Goal: Information Seeking & Learning: Learn about a topic

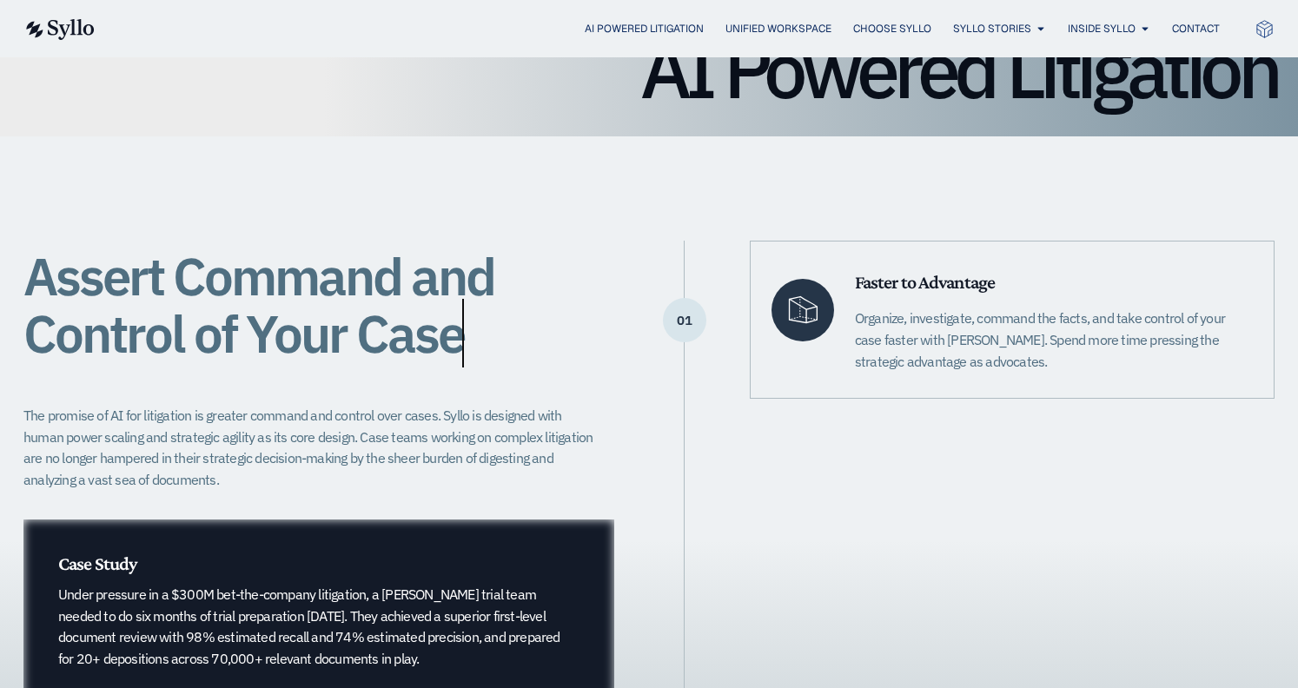
scroll to position [228, 0]
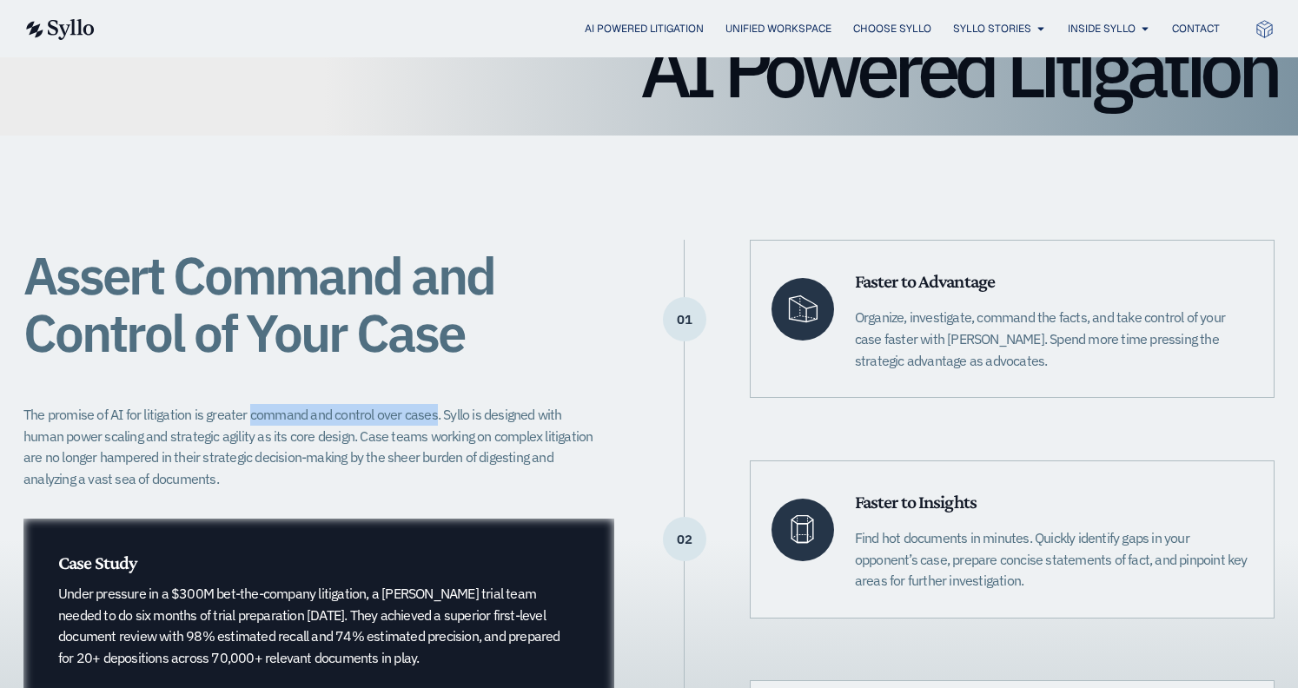
drag, startPoint x: 248, startPoint y: 416, endPoint x: 430, endPoint y: 416, distance: 182.4
click at [432, 416] on p "The promise of AI for litigation is greater command and control over cases. Syl…" at bounding box center [313, 447] width 580 height 86
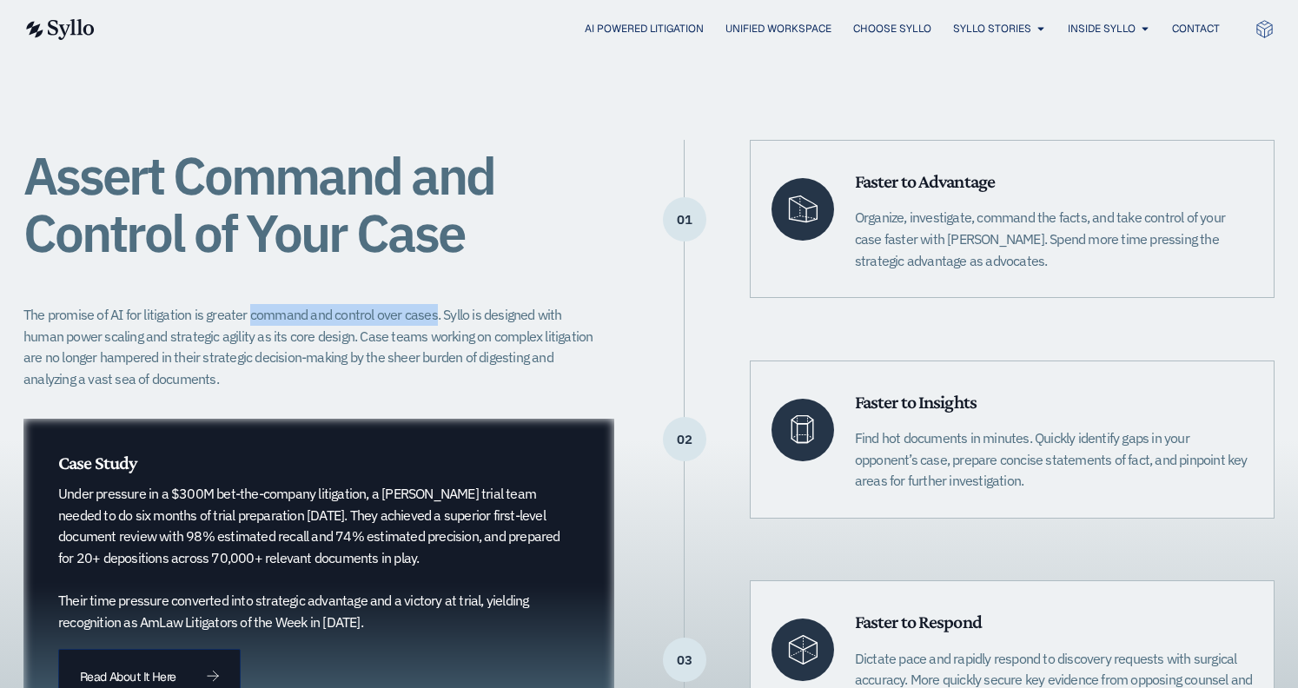
scroll to position [336, 0]
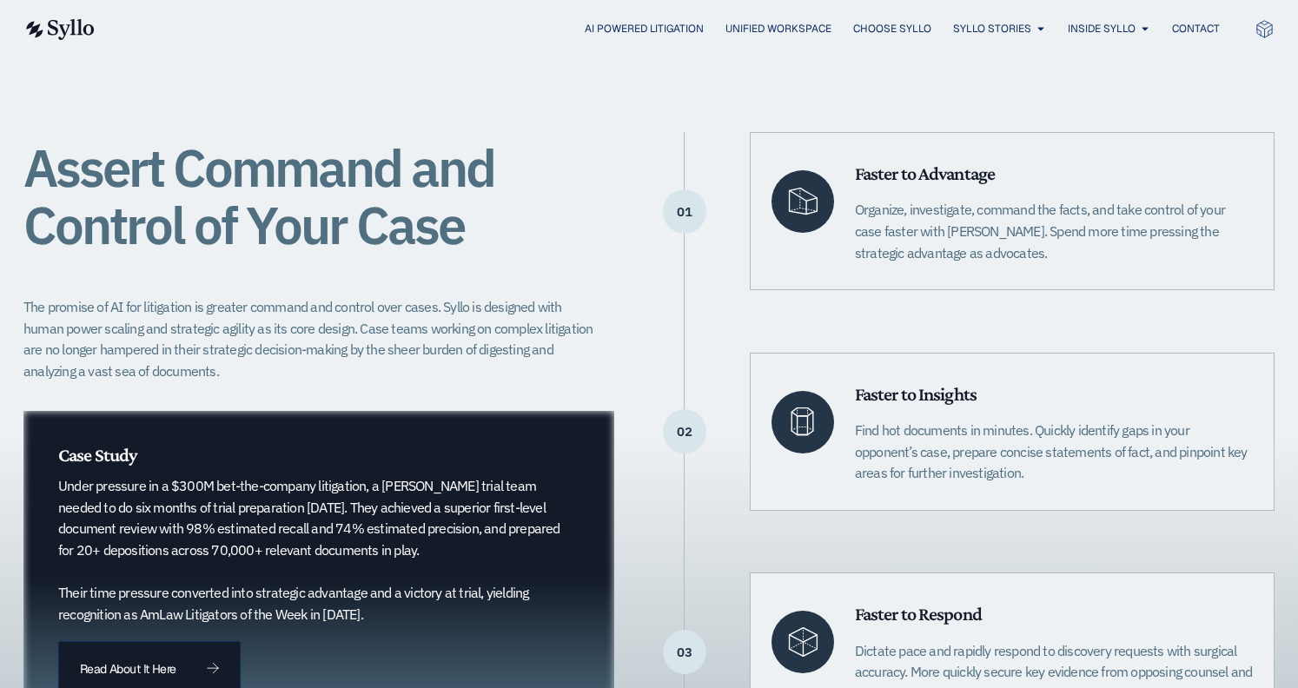
click at [415, 380] on p "The promise of AI for litigation is greater command and control over cases. Syl…" at bounding box center [313, 339] width 580 height 86
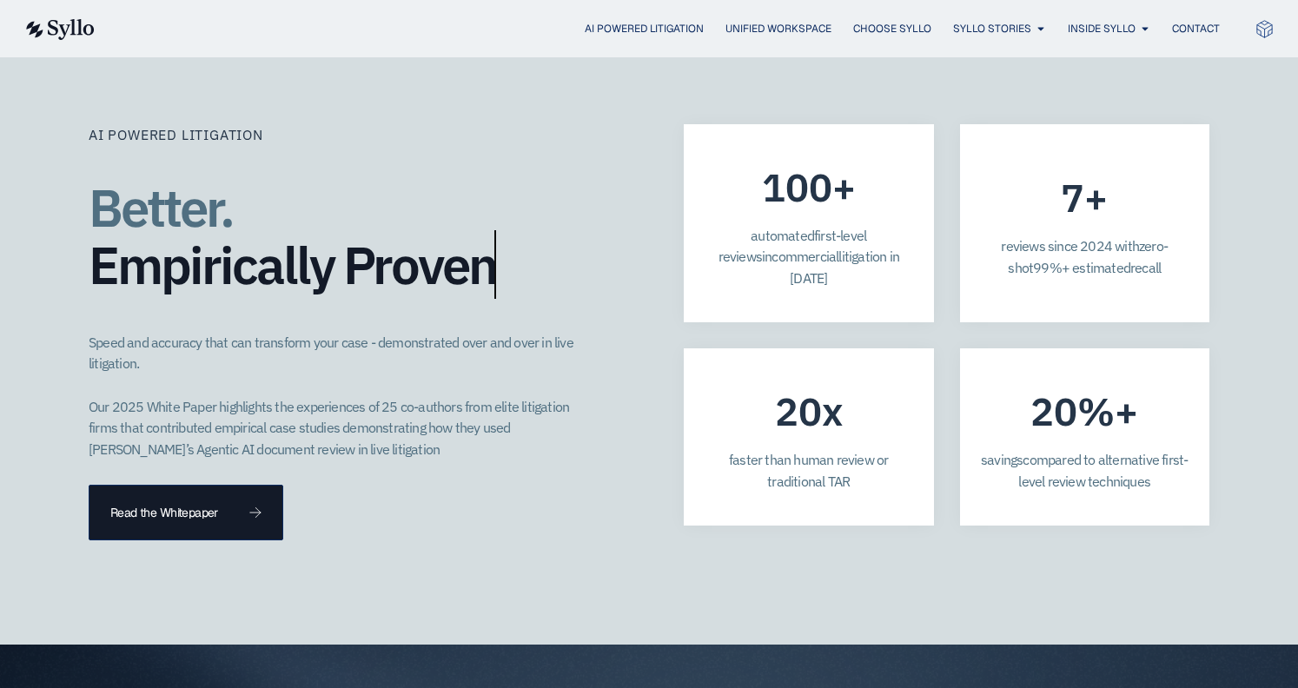
scroll to position [4805, 0]
click at [287, 333] on p "Speed and accuracy that can transform your case - demonstrated over and over in…" at bounding box center [335, 397] width 493 height 129
click at [106, 333] on p "Speed and accuracy that can transform your case - demonstrated over and over in…" at bounding box center [335, 397] width 493 height 129
drag, startPoint x: 89, startPoint y: 274, endPoint x: 361, endPoint y: 281, distance: 272.8
click at [361, 333] on p "Speed and accuracy that can transform your case - demonstrated over and over in…" at bounding box center [335, 397] width 493 height 129
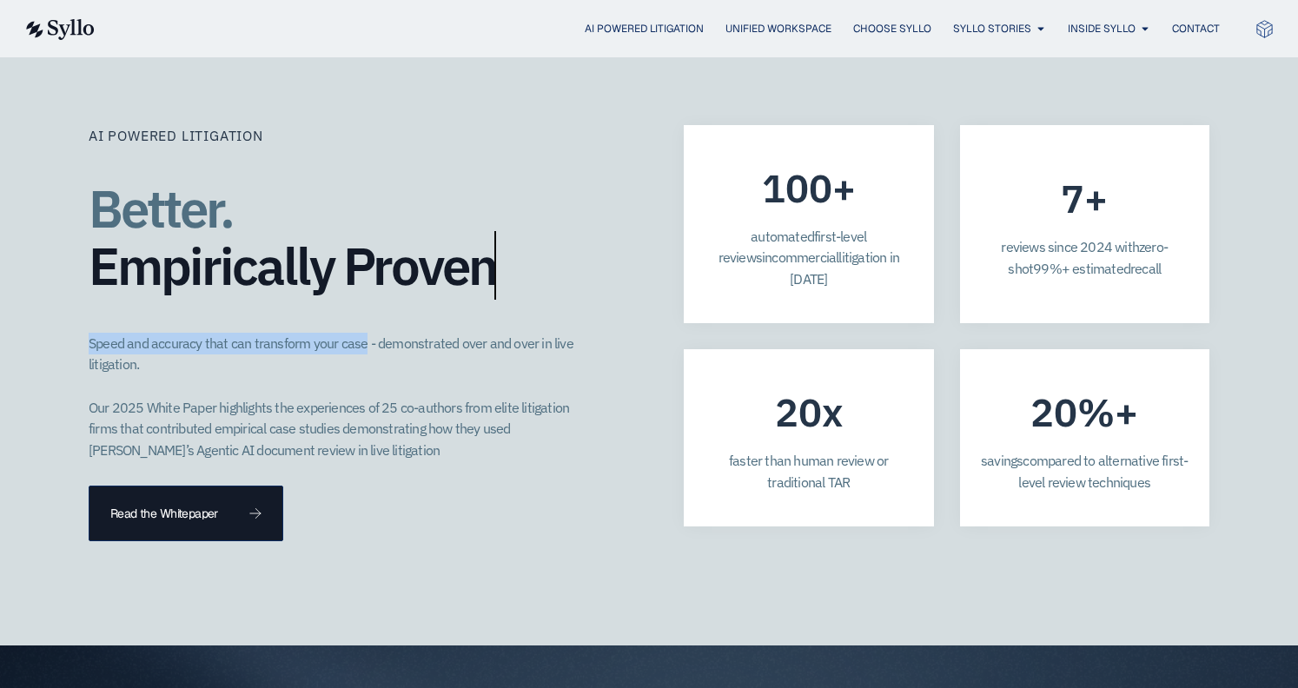
copy p "Speed and accuracy that can transform your case"
click at [402, 238] on div "Better. Empirically Proven​" at bounding box center [352, 241] width 526 height 136
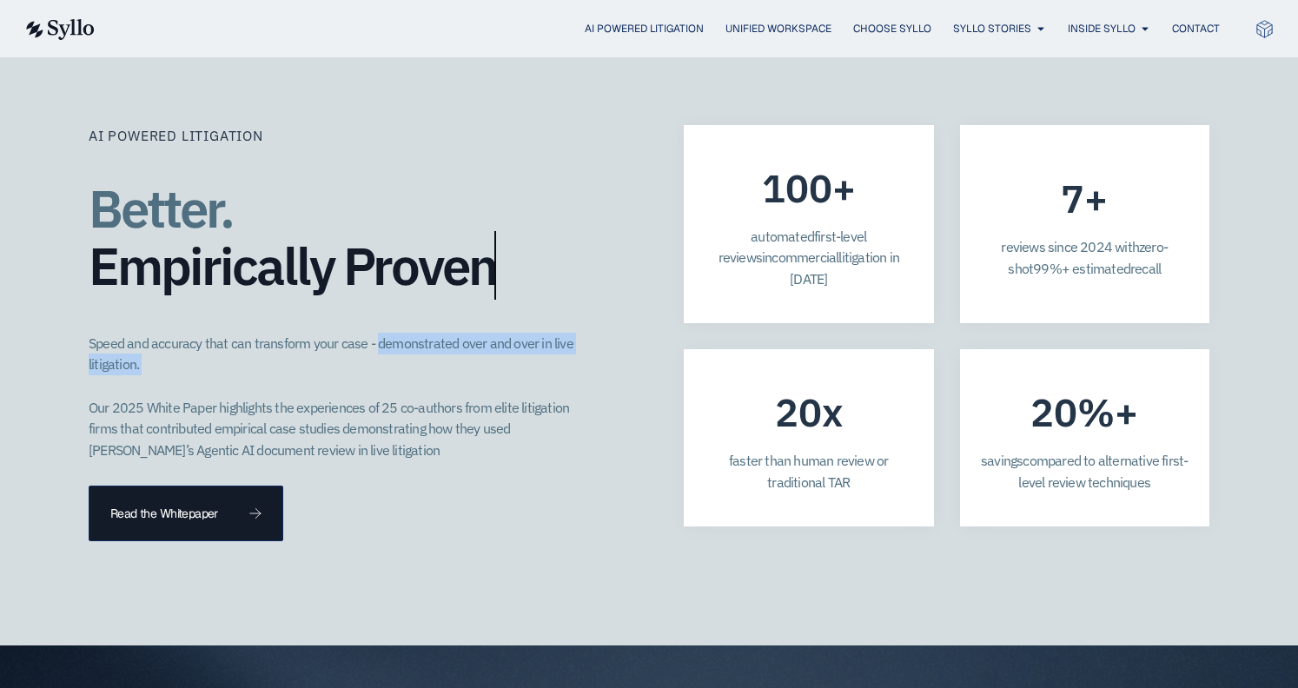
drag, startPoint x: 372, startPoint y: 280, endPoint x: 491, endPoint y: 325, distance: 127.3
click at [491, 333] on p "Speed and accuracy that can transform your case - demonstrated over and over in…" at bounding box center [335, 397] width 493 height 129
copy p "demonstrated over and over in live litigation."
click at [430, 499] on div "AI Powered Litigation Better. Empirically Proven​ Speed and accuracy that can t…" at bounding box center [649, 333] width 1121 height 625
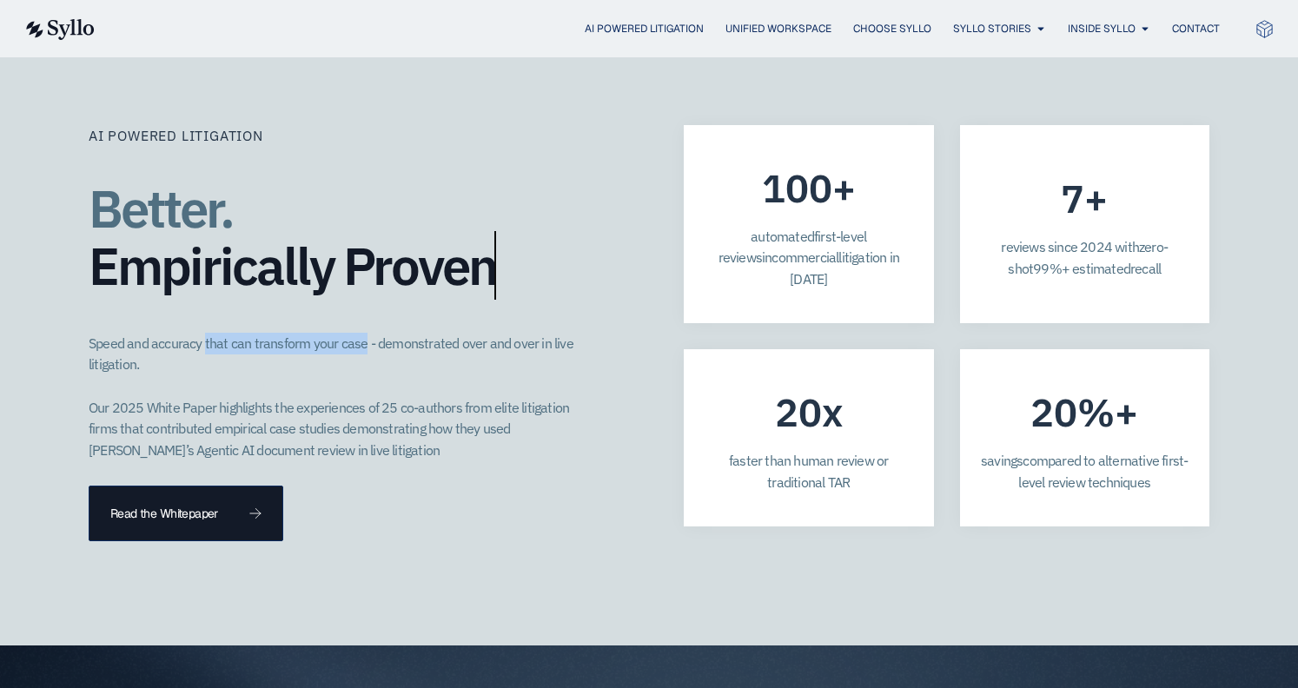
drag, startPoint x: 203, startPoint y: 274, endPoint x: 360, endPoint y: 276, distance: 156.4
click at [360, 333] on p "Speed and accuracy that can transform your case - demonstrated over and over in…" at bounding box center [335, 397] width 493 height 129
copy p "that can transform your case"
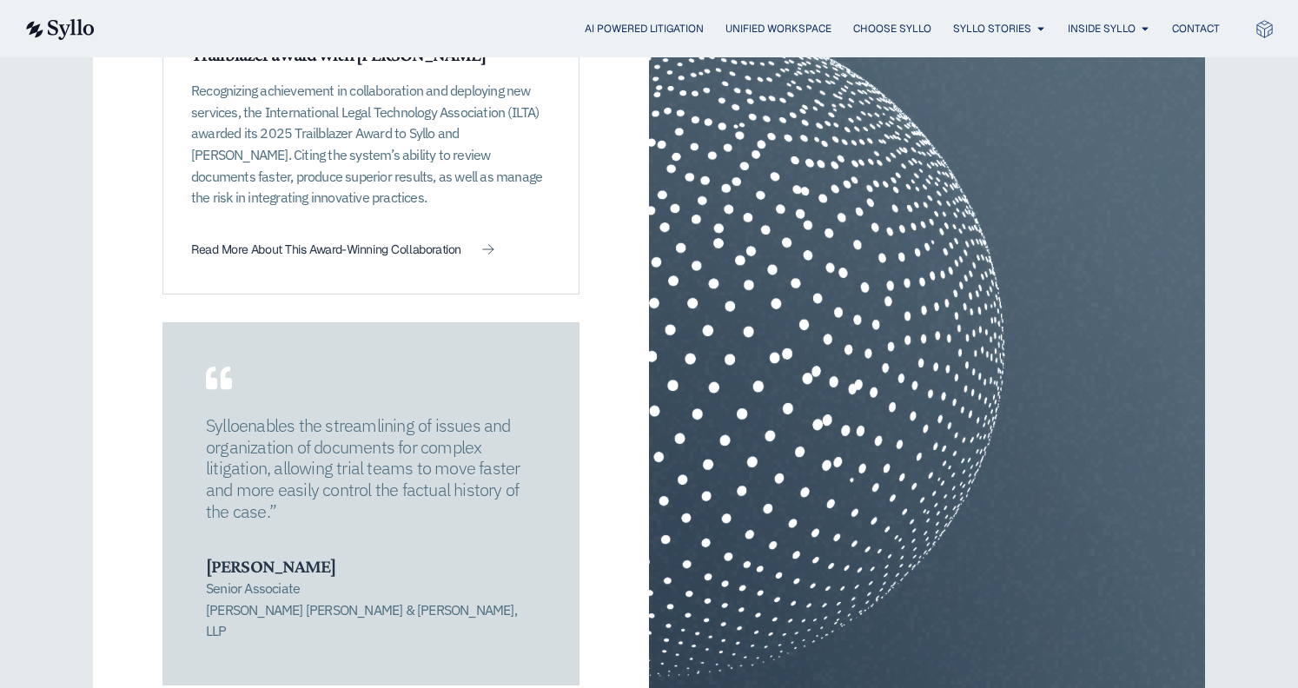
scroll to position [2447, 0]
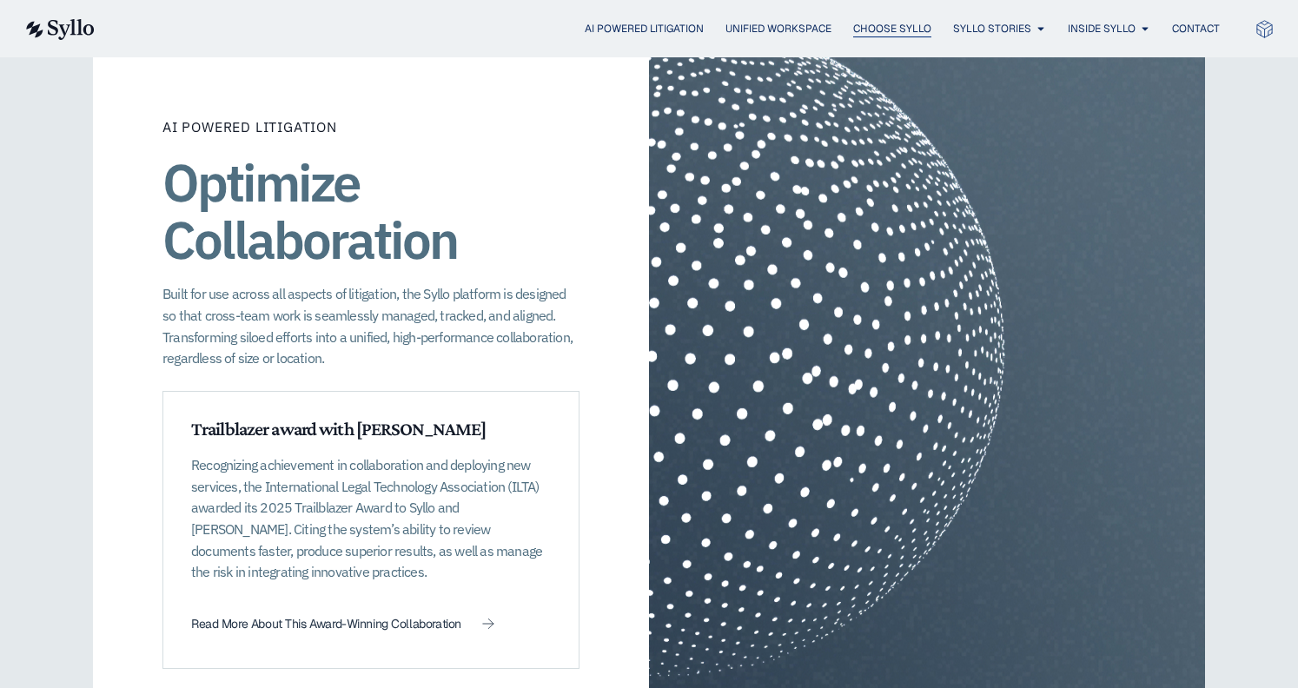
click at [853, 26] on span "Choose Syllo" at bounding box center [892, 29] width 78 height 16
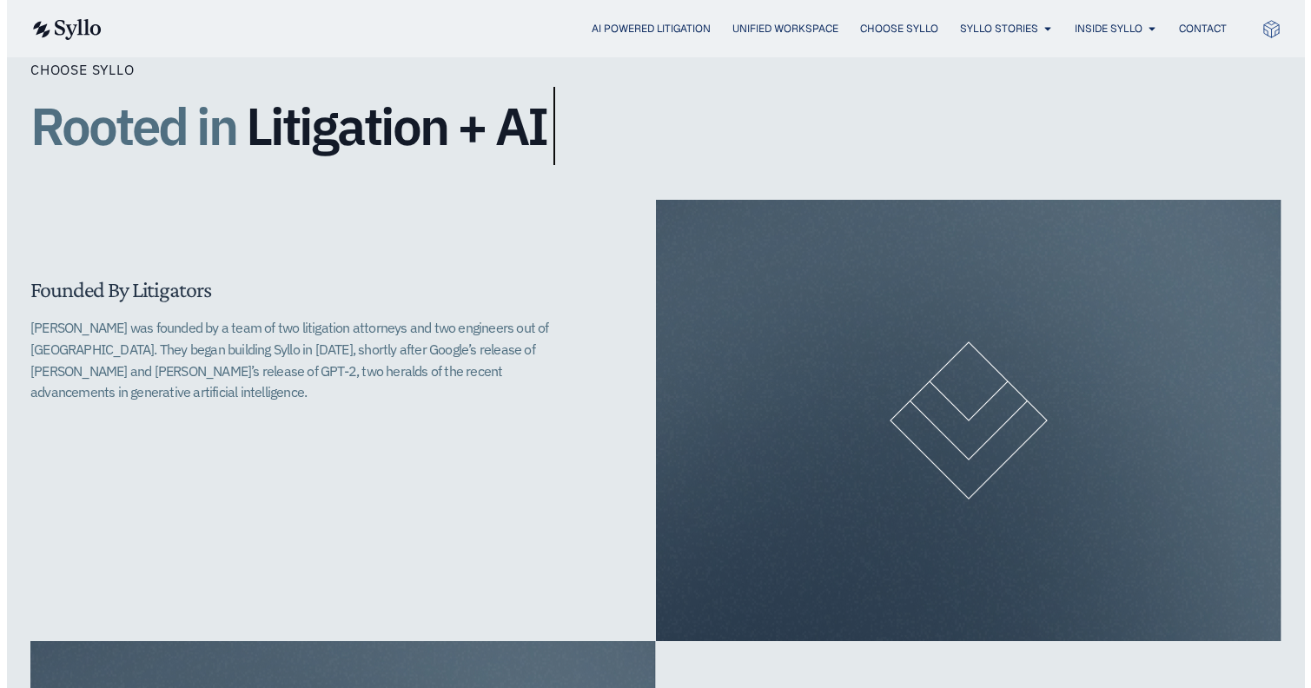
scroll to position [528, 0]
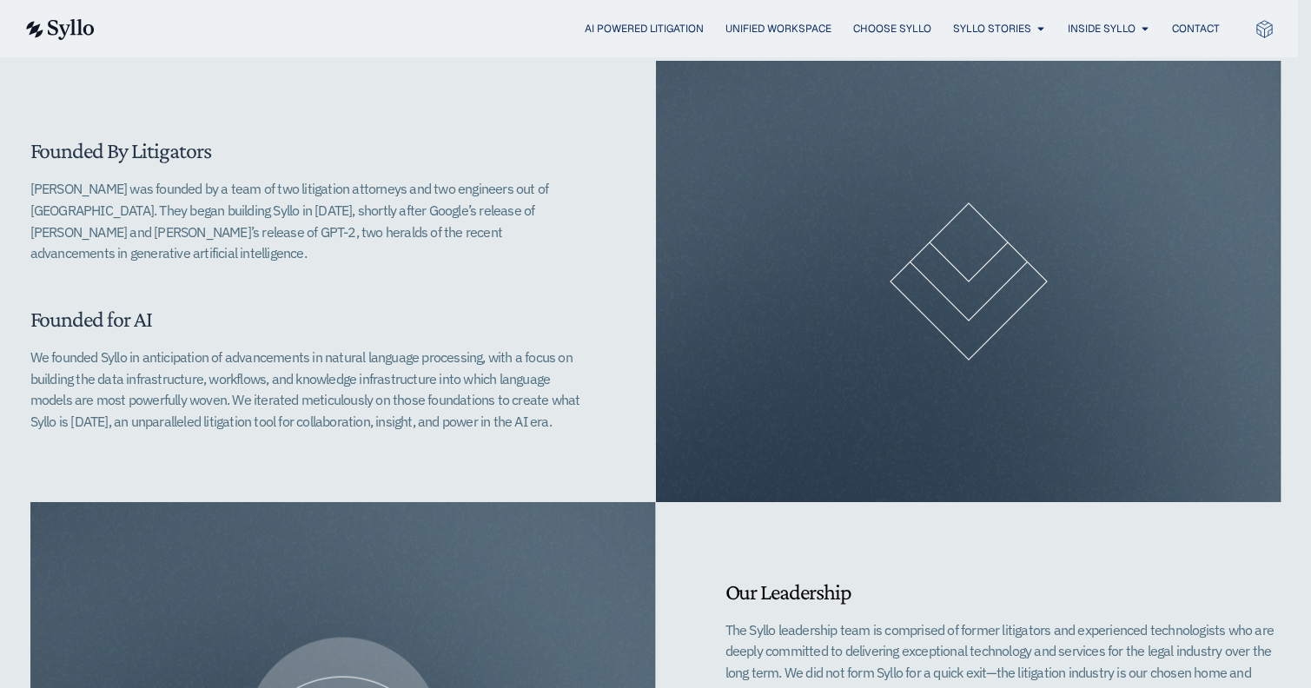
click at [136, 206] on p "Syllo was founded by a team of two litigation attorneys and two engineers out o…" at bounding box center [308, 221] width 556 height 86
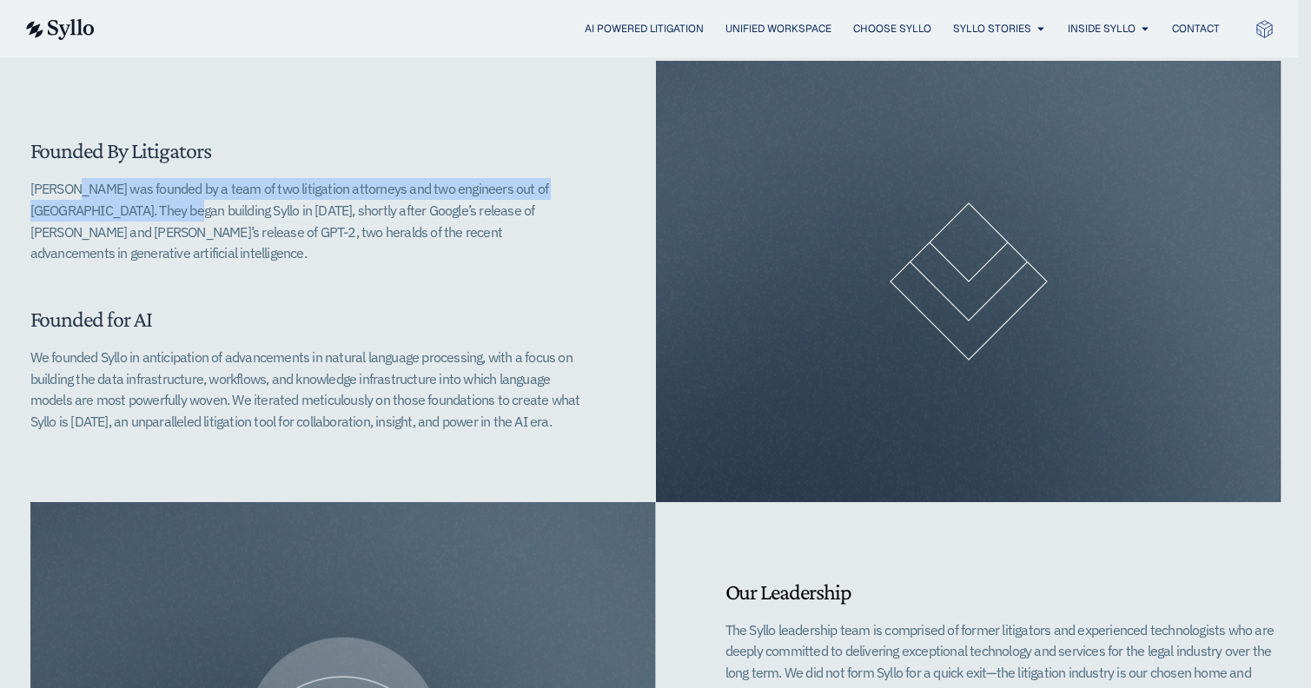
drag, startPoint x: 30, startPoint y: 188, endPoint x: 93, endPoint y: 203, distance: 65.1
click at [92, 202] on p "Syllo was founded by a team of two litigation attorneys and two engineers out o…" at bounding box center [308, 221] width 556 height 86
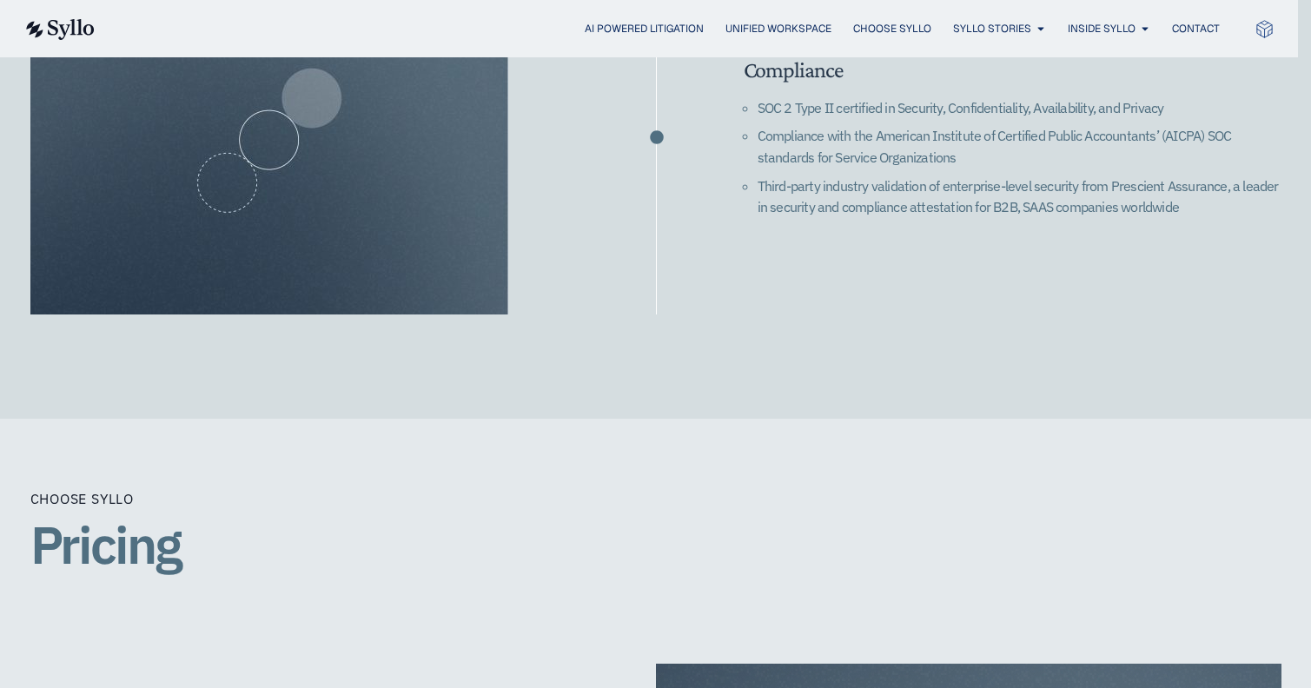
scroll to position [2680, 0]
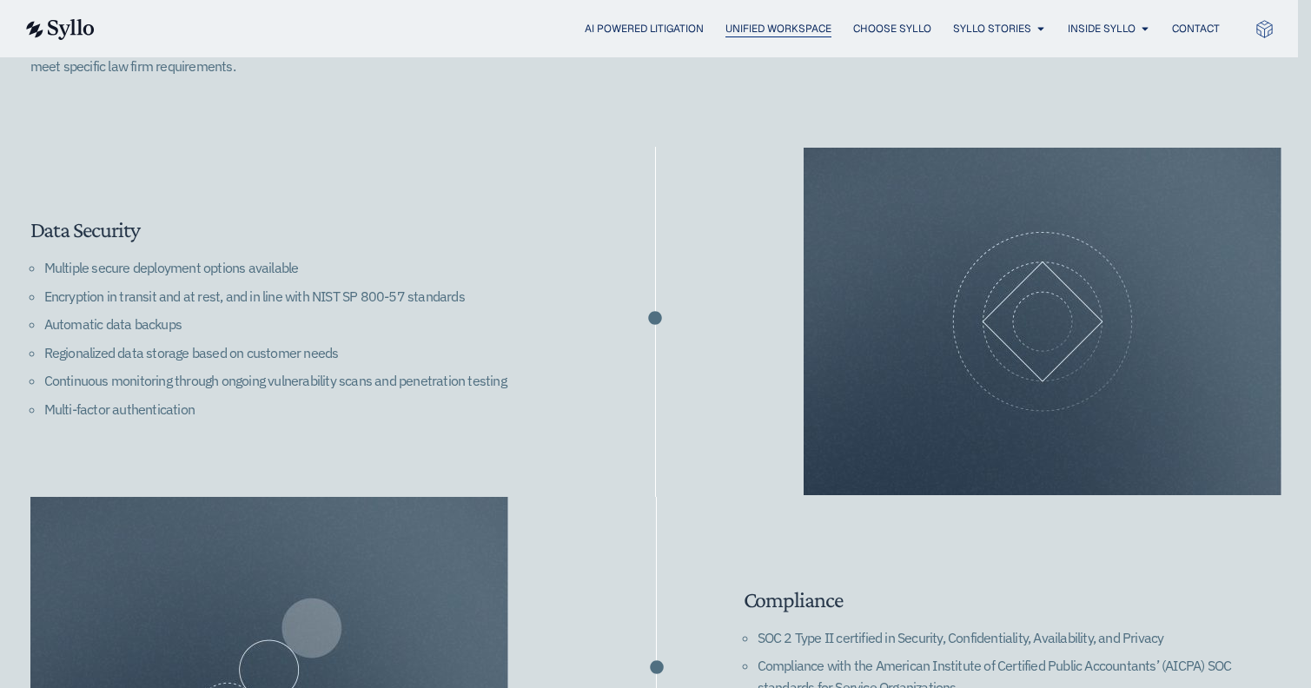
click at [780, 28] on span "Unified Workspace" at bounding box center [778, 29] width 106 height 16
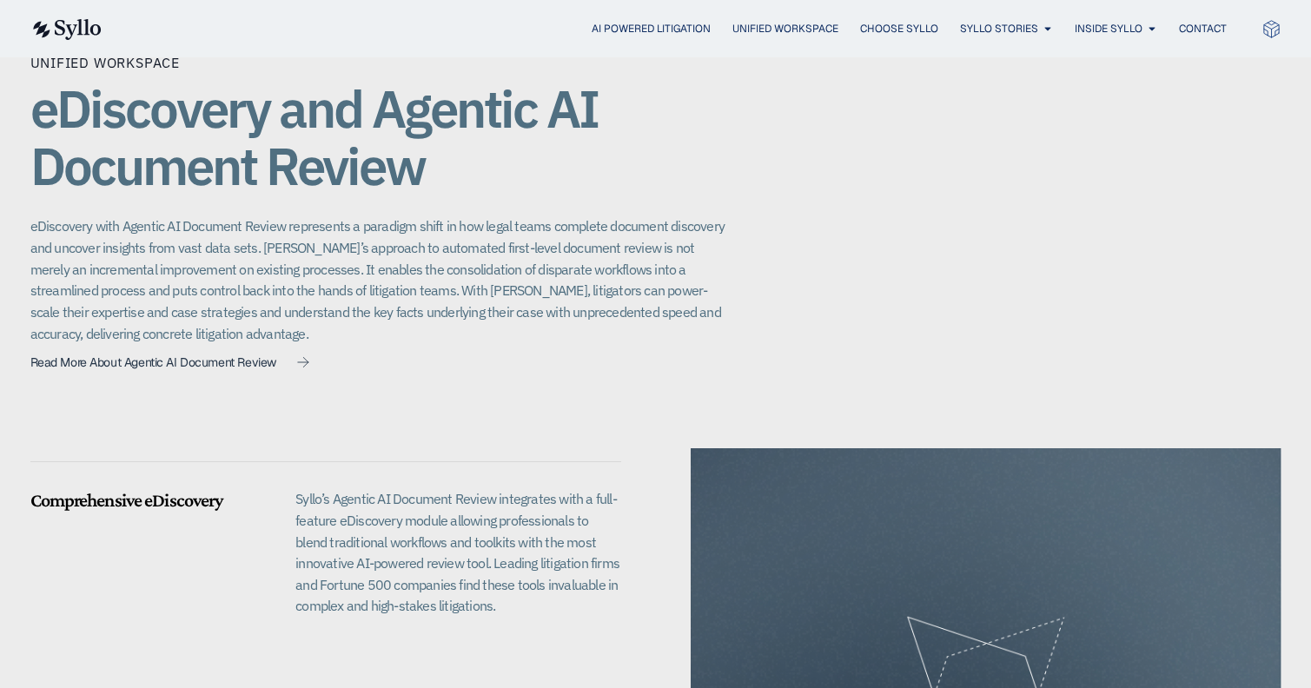
scroll to position [1100, 0]
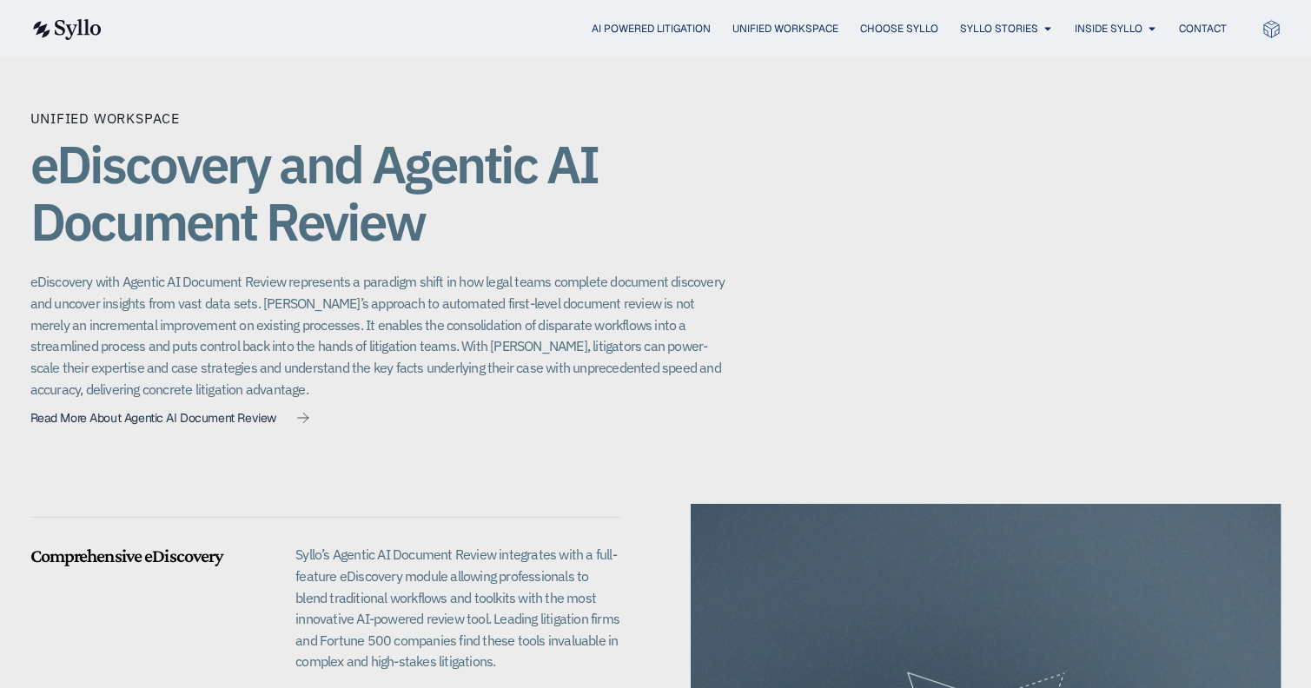
click at [464, 354] on p "eDiscovery with Agentic AI Document Review represents a paradigm shift in how l…" at bounding box center [377, 335] width 695 height 129
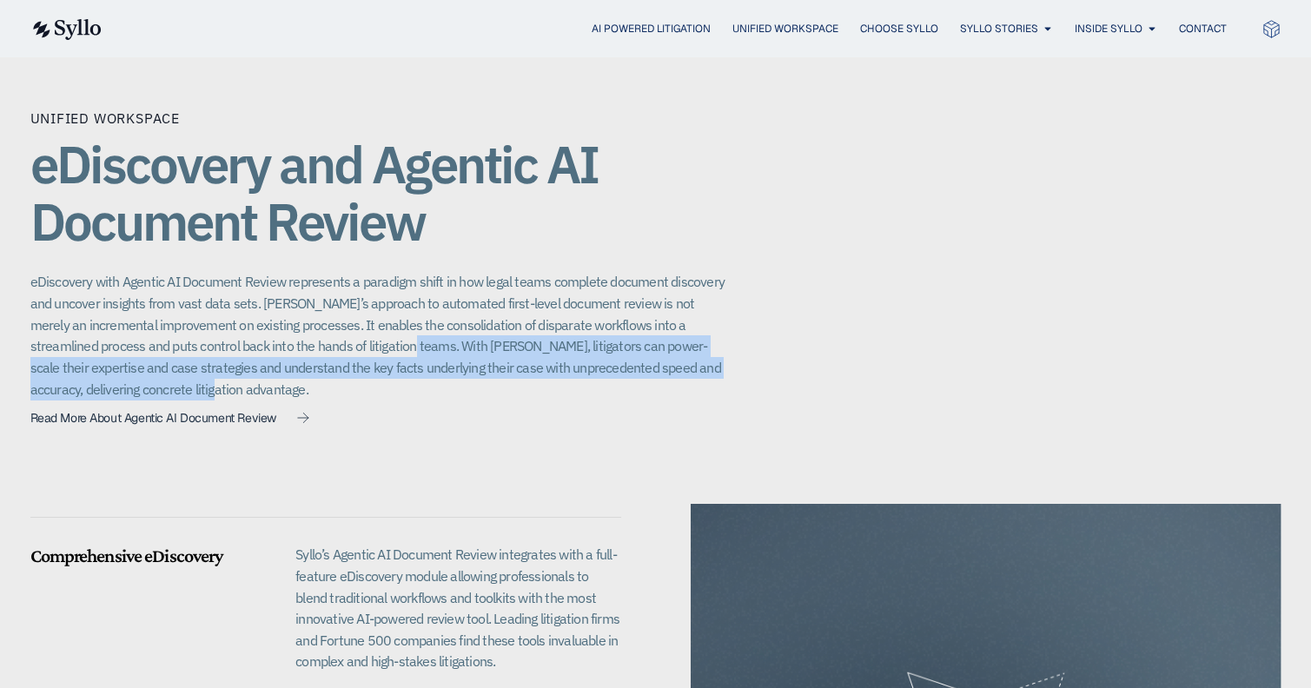
drag, startPoint x: 135, startPoint y: 387, endPoint x: 387, endPoint y: 347, distance: 254.9
click at [387, 347] on p "eDiscovery with Agentic AI Document Review represents a paradigm shift in how l…" at bounding box center [377, 335] width 695 height 129
copy p "With Syllo, litigators can power-scale their expertise and case strategies and …"
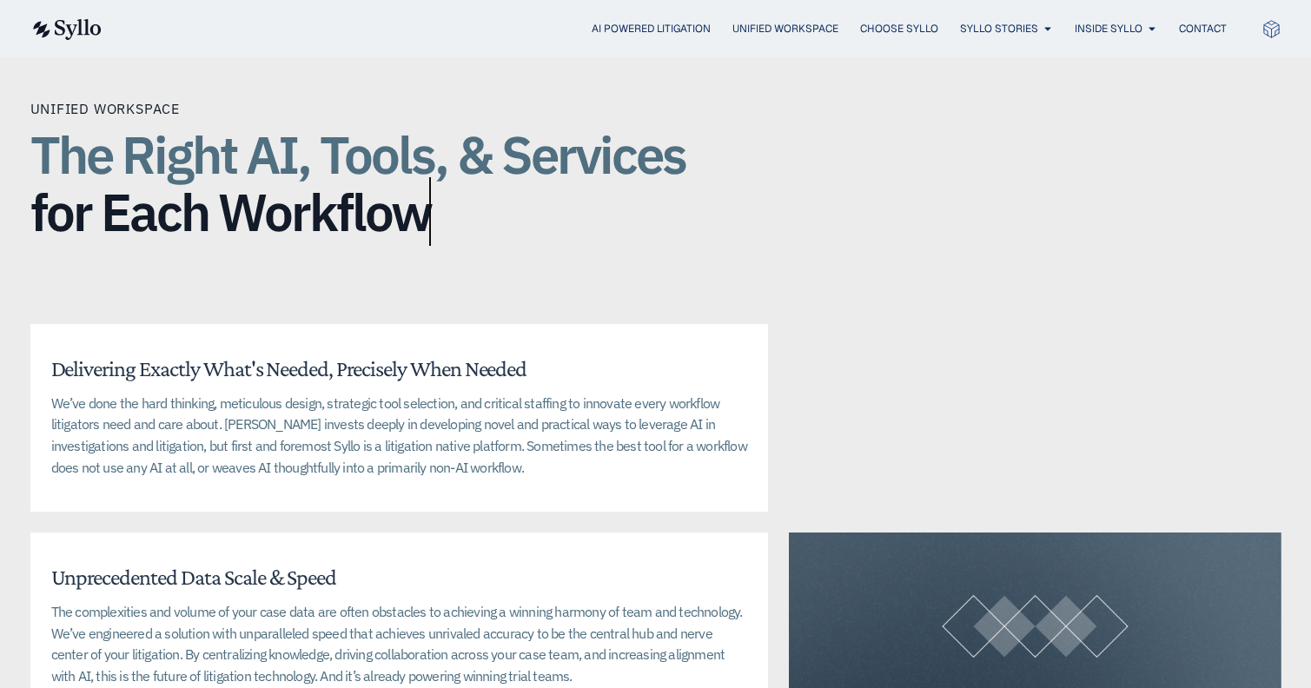
scroll to position [3780, 2]
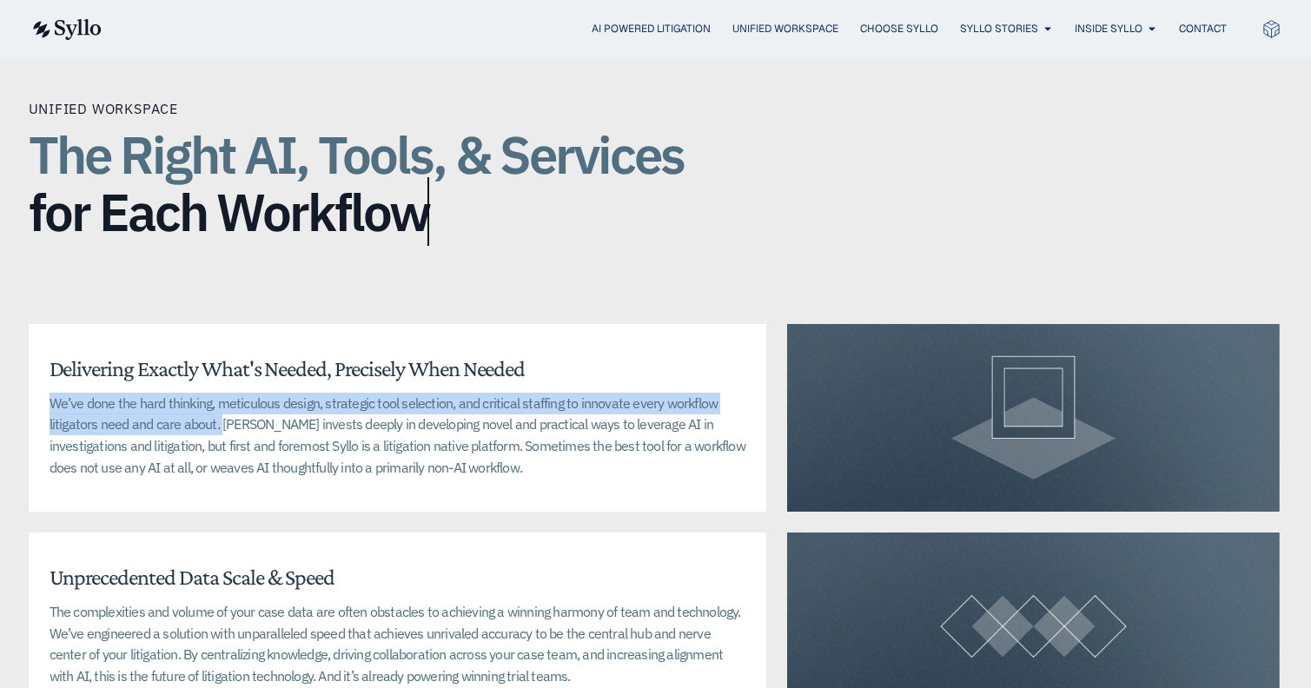
drag, startPoint x: 221, startPoint y: 429, endPoint x: 51, endPoint y: 401, distance: 172.5
click at [51, 401] on p "We’ve done the hard thinking, meticulous design, strategic tool selection, and …" at bounding box center [398, 436] width 697 height 86
copy p "We’ve done the hard thinking, meticulous design, strategic tool selection, and …"
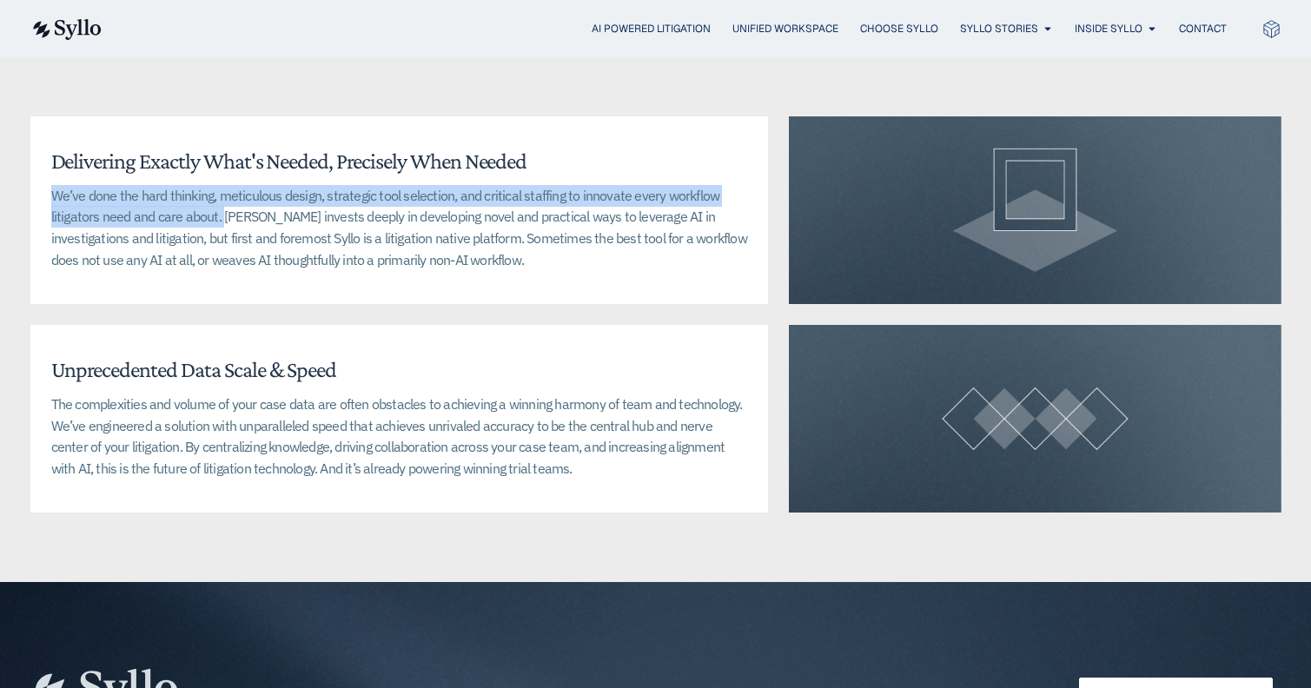
scroll to position [3963, 0]
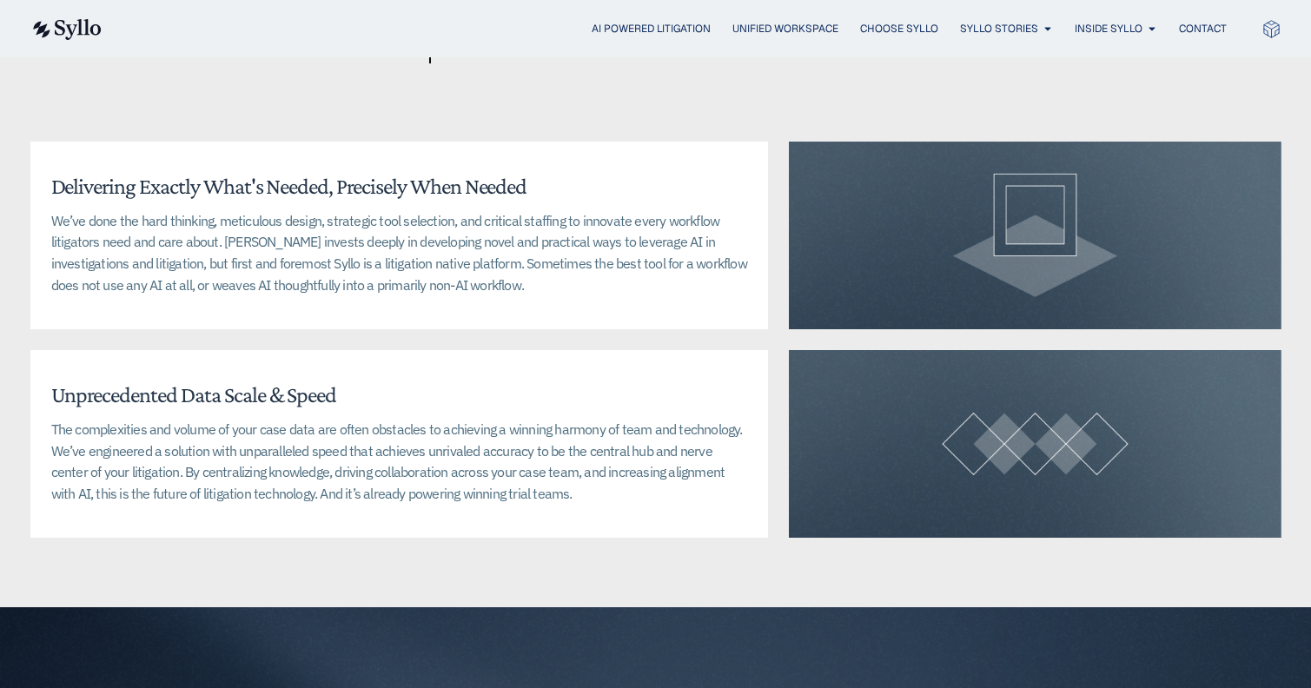
click at [561, 493] on p "The complexities and volume of your case data are often obstacles to achieving …" at bounding box center [399, 462] width 697 height 86
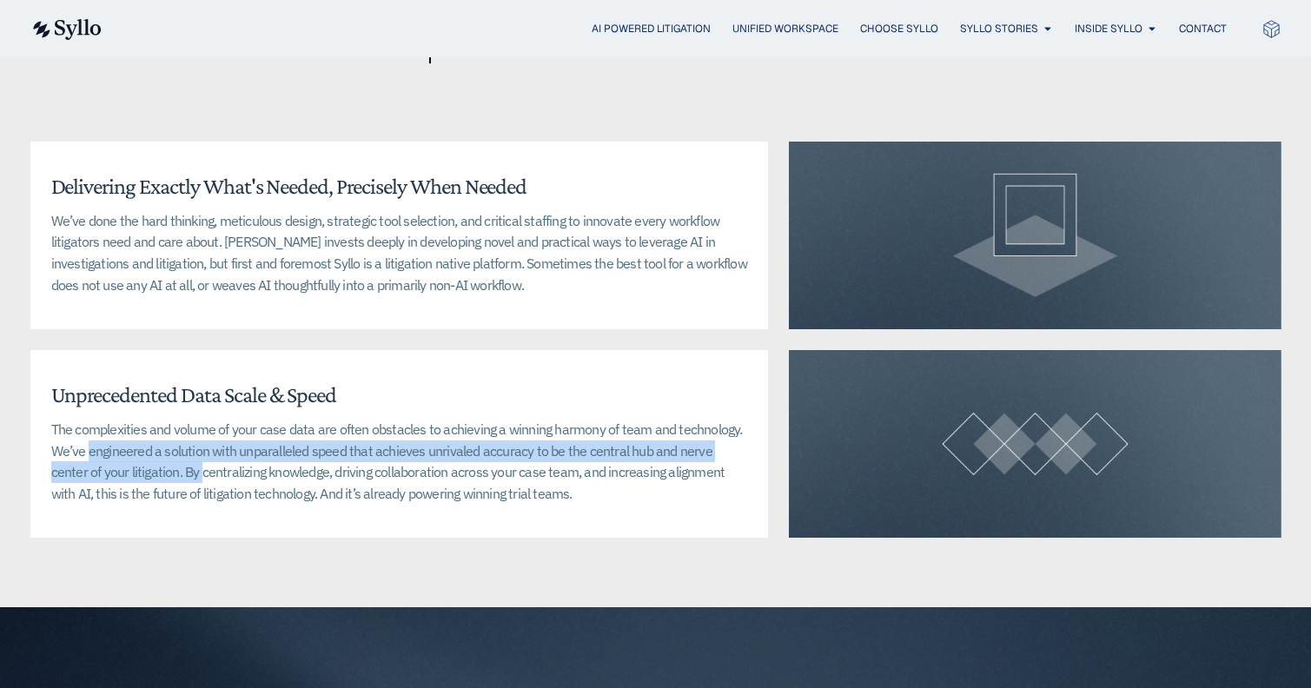
drag, startPoint x: 88, startPoint y: 450, endPoint x: 161, endPoint y: 472, distance: 76.1
click at [161, 472] on p "The complexities and volume of your case data are often obstacles to achieving …" at bounding box center [399, 462] width 697 height 86
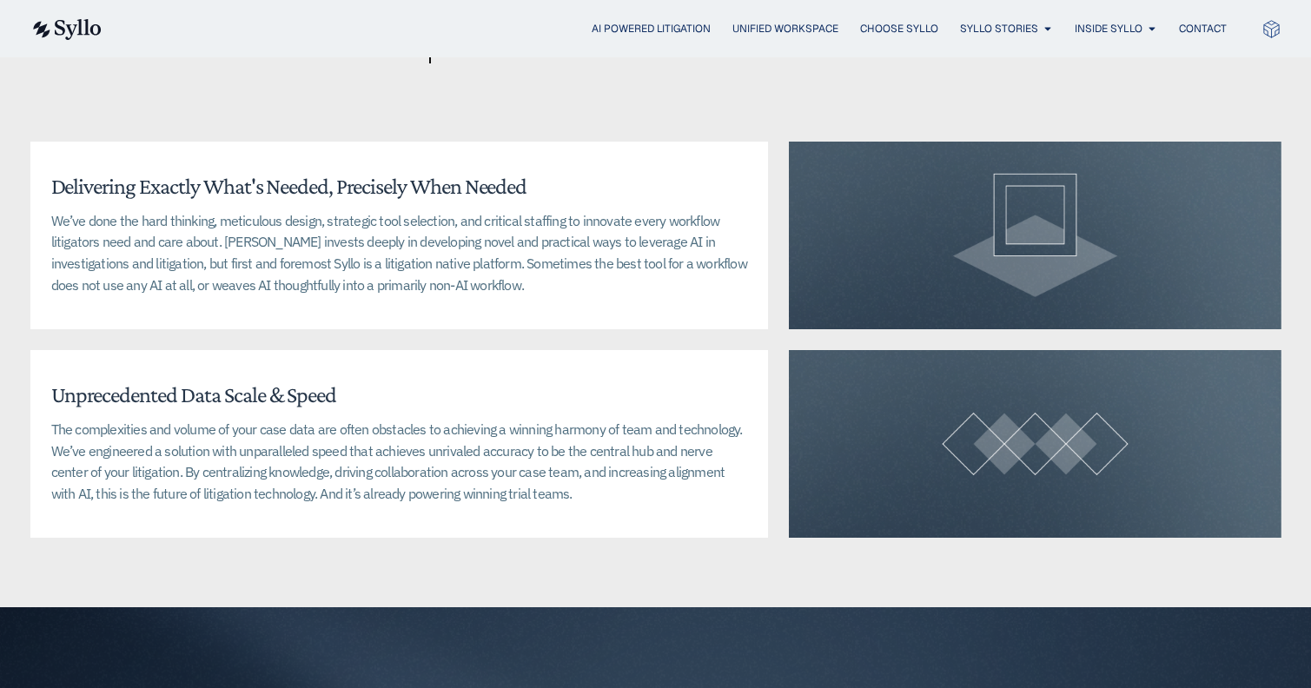
click at [426, 380] on div "Unprecedented Data Scale & Speed The complexities and volume of your case data …" at bounding box center [399, 444] width 738 height 188
click at [437, 285] on p "We’ve done the hard thinking, meticulous design, strategic tool selection, and …" at bounding box center [399, 253] width 697 height 86
click at [426, 268] on p "We’ve done the hard thinking, meticulous design, strategic tool selection, and …" at bounding box center [399, 253] width 697 height 86
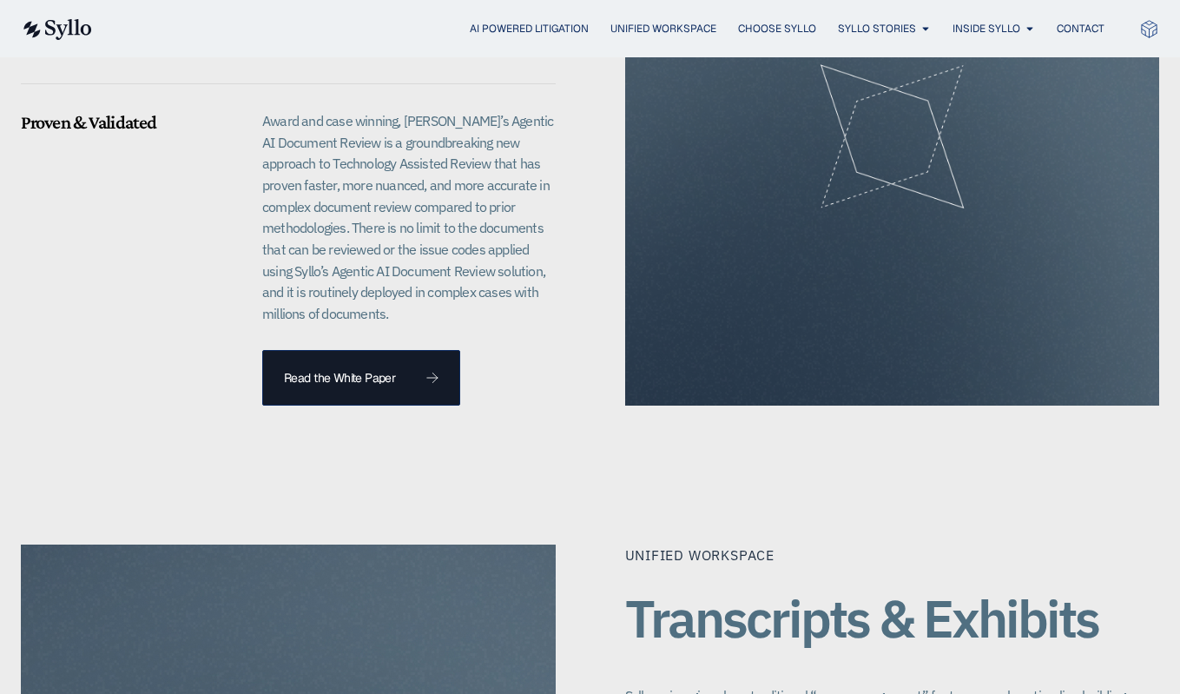
scroll to position [1240, 0]
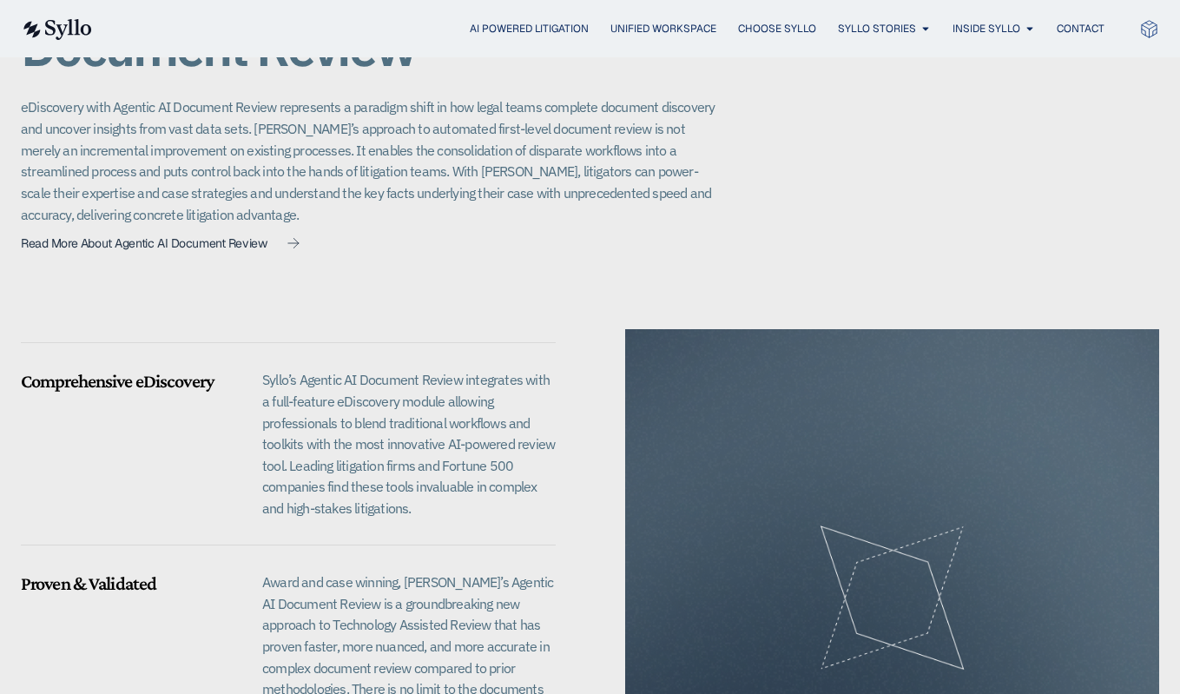
click at [314, 433] on p "Syllo’s Agentic AI Document Review integrates with a full-feature eDiscovery mo…" at bounding box center [408, 443] width 293 height 149
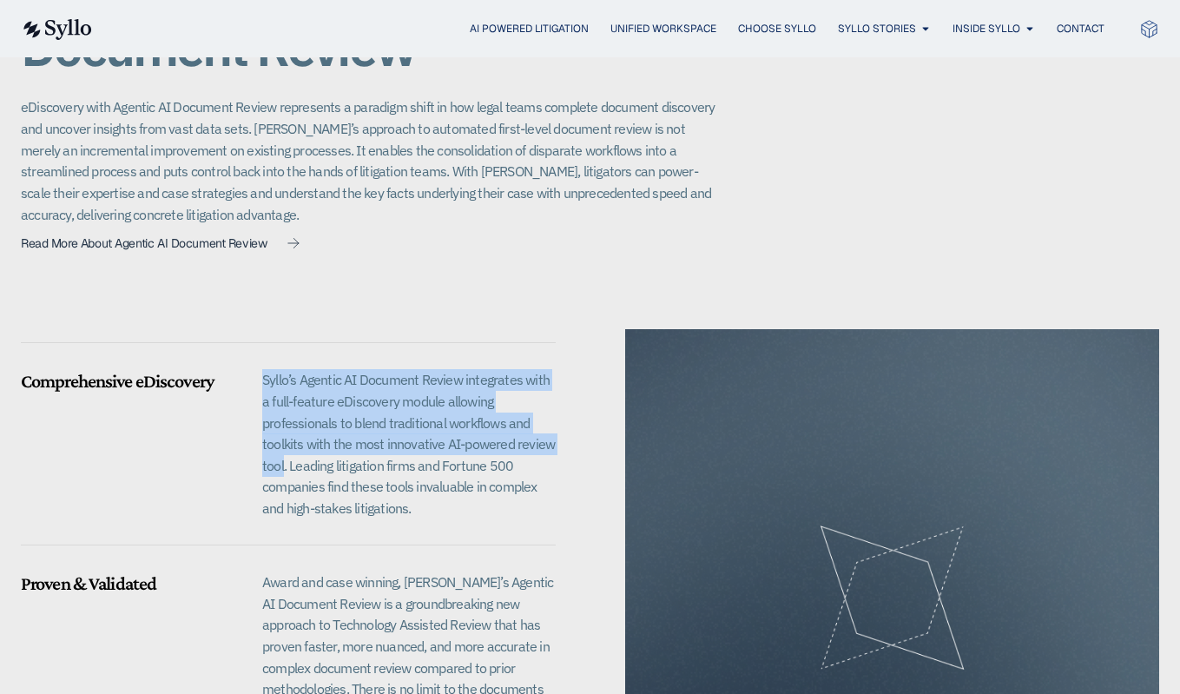
drag, startPoint x: 285, startPoint y: 466, endPoint x: 252, endPoint y: 379, distance: 93.7
click at [252, 379] on div "Comprehensive eDiscovery Syllo’s Agentic AI Document Review integrates with a f…" at bounding box center [288, 444] width 535 height 141
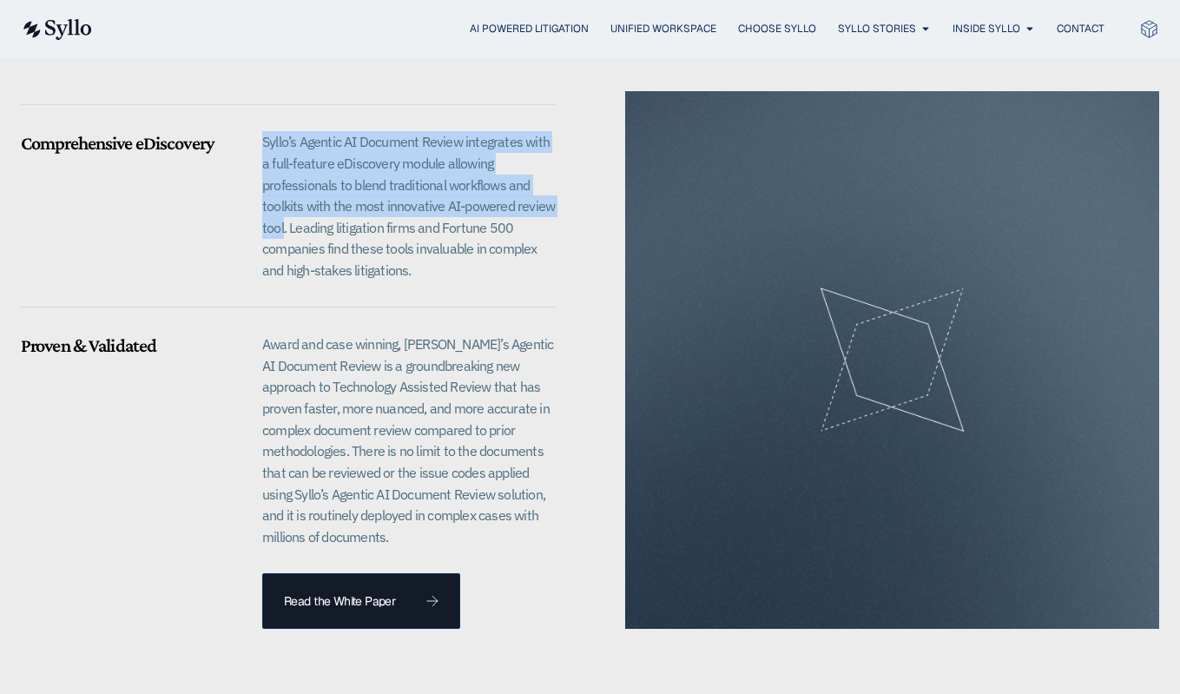
scroll to position [1480, 0]
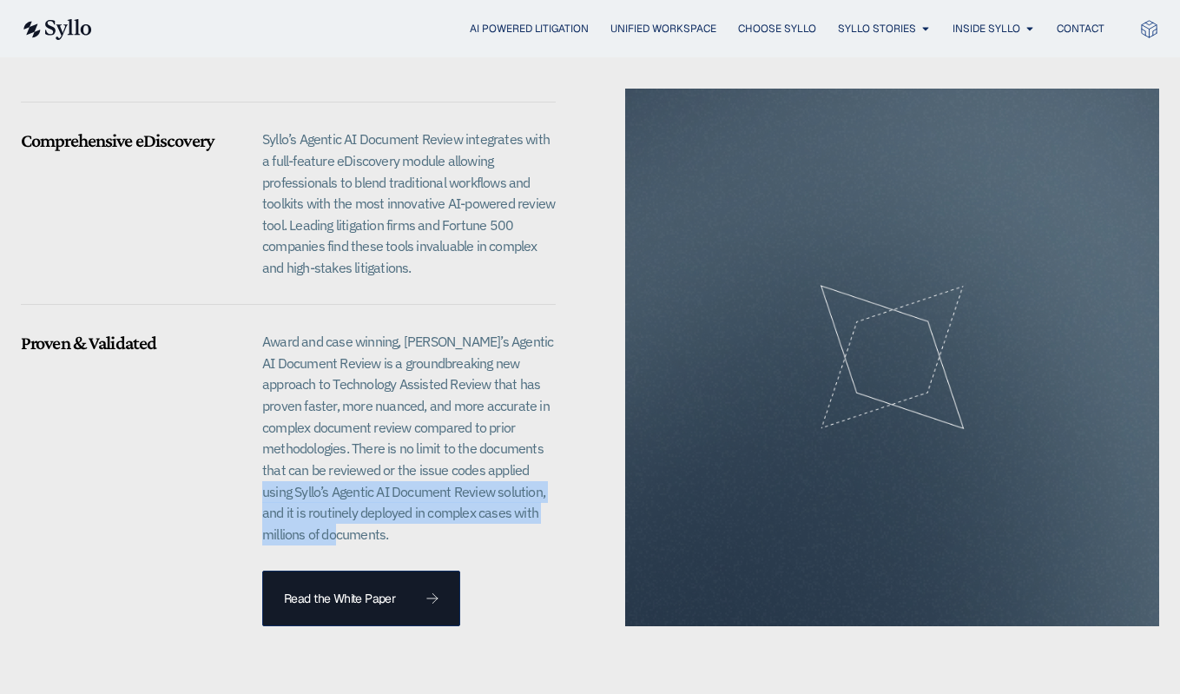
drag, startPoint x: 396, startPoint y: 536, endPoint x: 301, endPoint y: 494, distance: 104.2
click at [301, 494] on p "Award and case winning, Syllo’s Agentic AI Document Review is a groundbreaking …" at bounding box center [408, 438] width 293 height 214
click at [346, 511] on p "Award and case winning, Syllo’s Agentic AI Document Review is a groundbreaking …" at bounding box center [408, 438] width 293 height 214
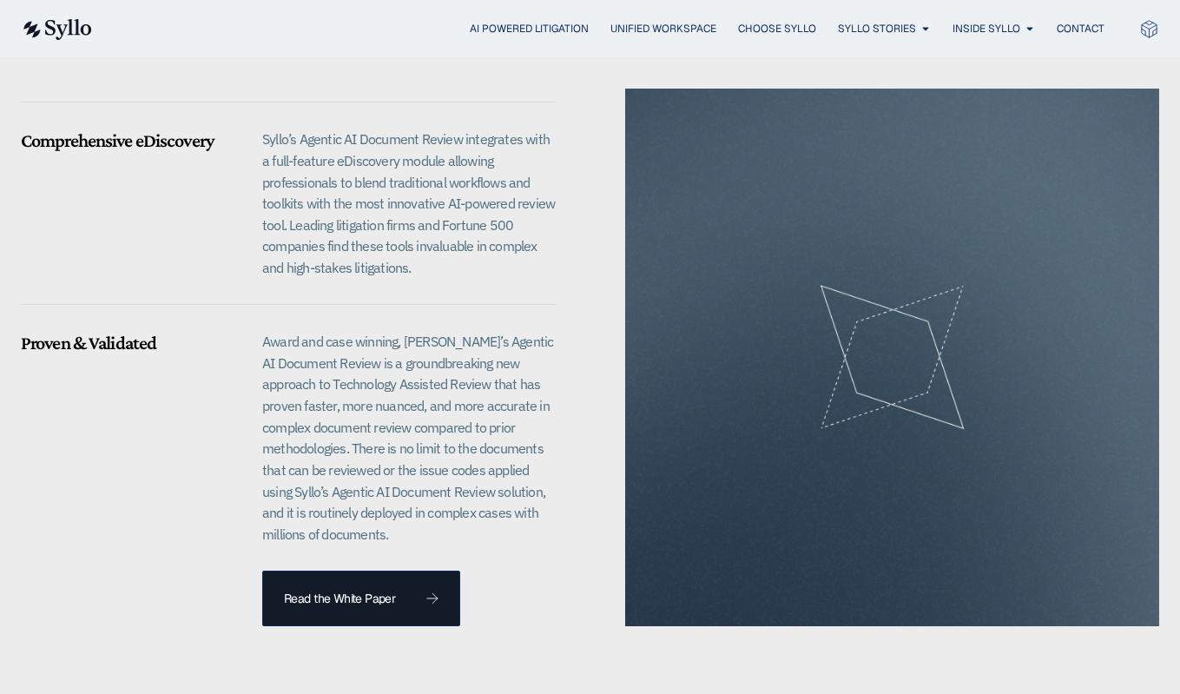
click at [400, 538] on p "Award and case winning, Syllo’s Agentic AI Document Review is a groundbreaking …" at bounding box center [408, 438] width 293 height 214
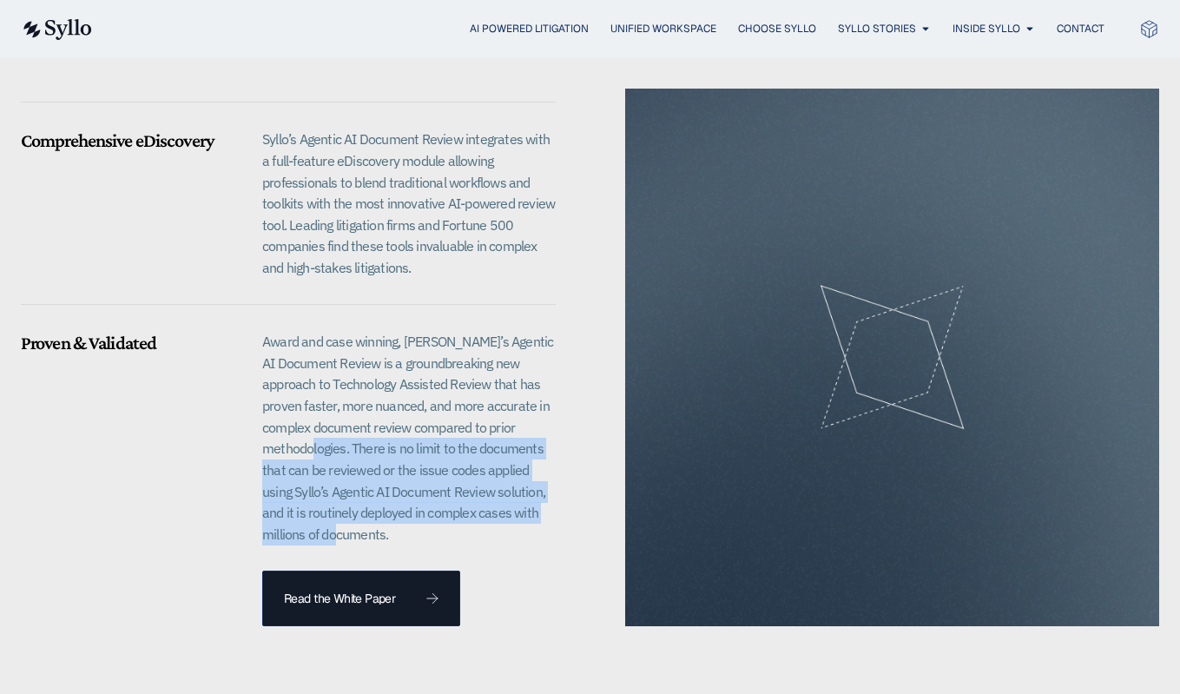
drag, startPoint x: 400, startPoint y: 538, endPoint x: 354, endPoint y: 449, distance: 99.4
click at [354, 449] on p "Award and case winning, Syllo’s Agentic AI Document Review is a groundbreaking …" at bounding box center [408, 438] width 293 height 214
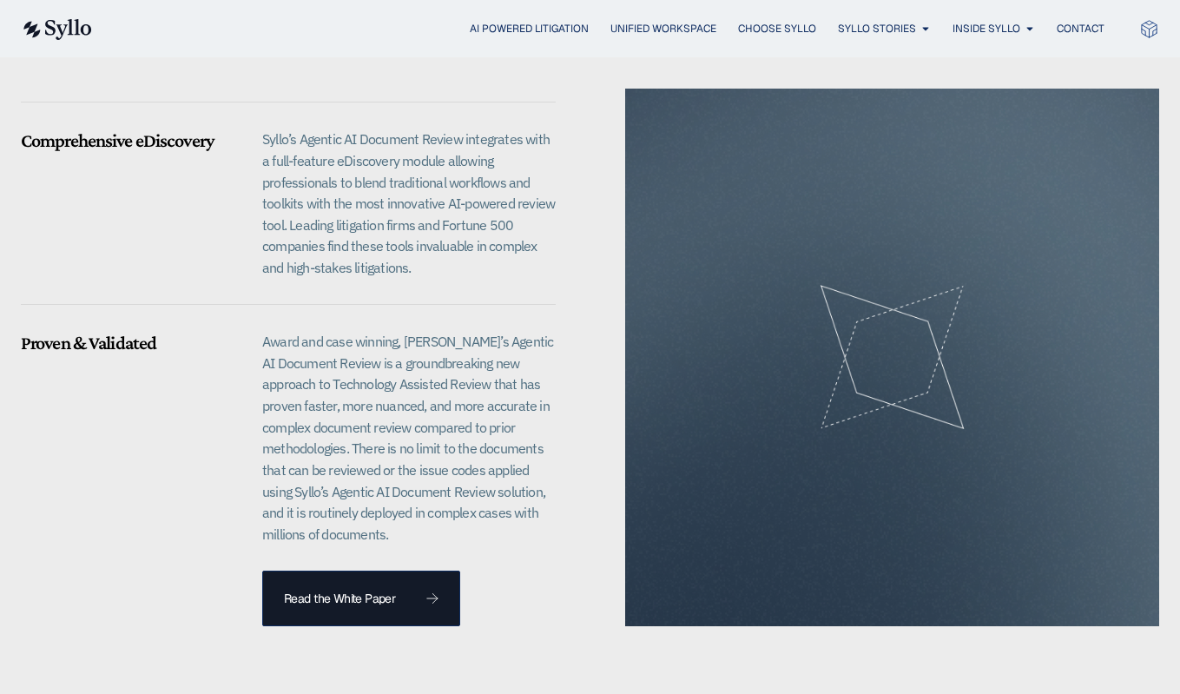
click at [189, 460] on div "Proven & Validated" at bounding box center [131, 480] width 220 height 297
click at [452, 533] on p "Award and case winning, Syllo’s Agentic AI Document Review is a groundbreaking …" at bounding box center [408, 438] width 293 height 214
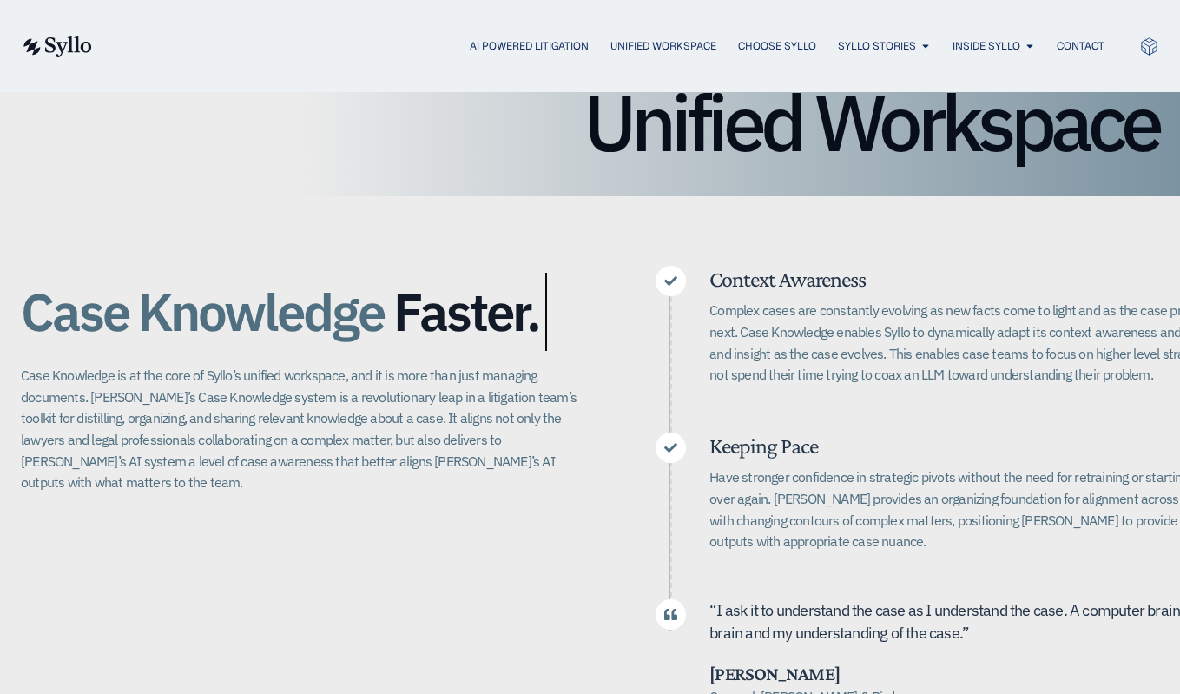
scroll to position [0, 0]
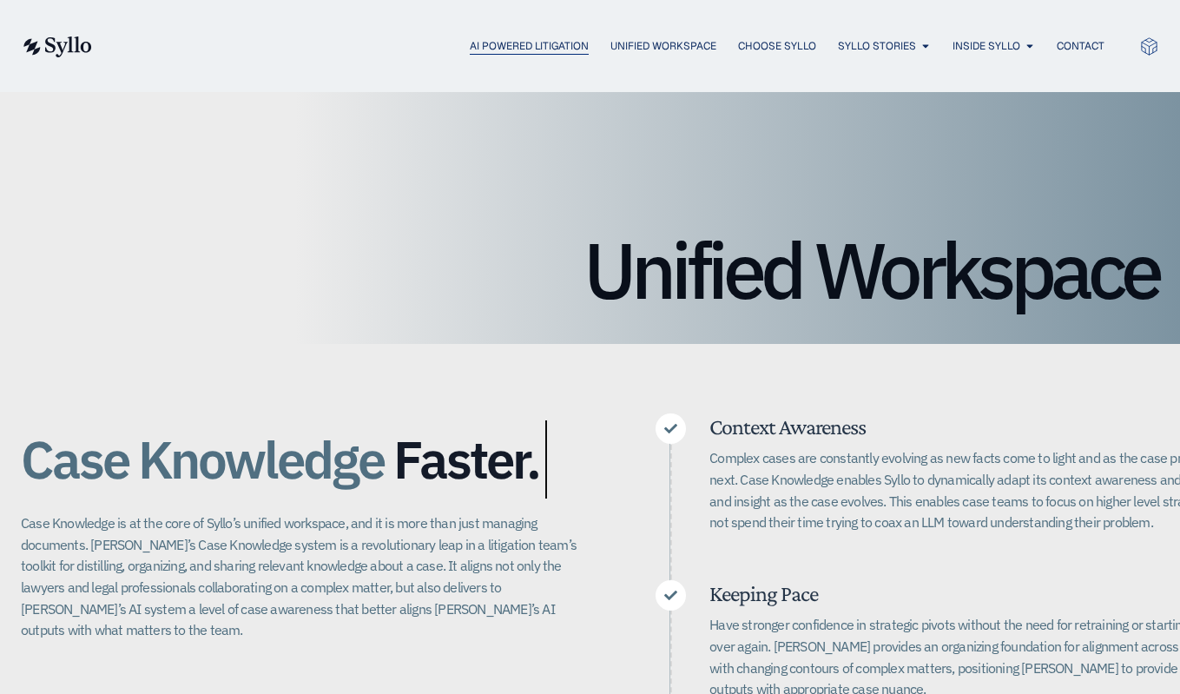
click at [541, 45] on span "AI Powered Litigation" at bounding box center [529, 46] width 119 height 16
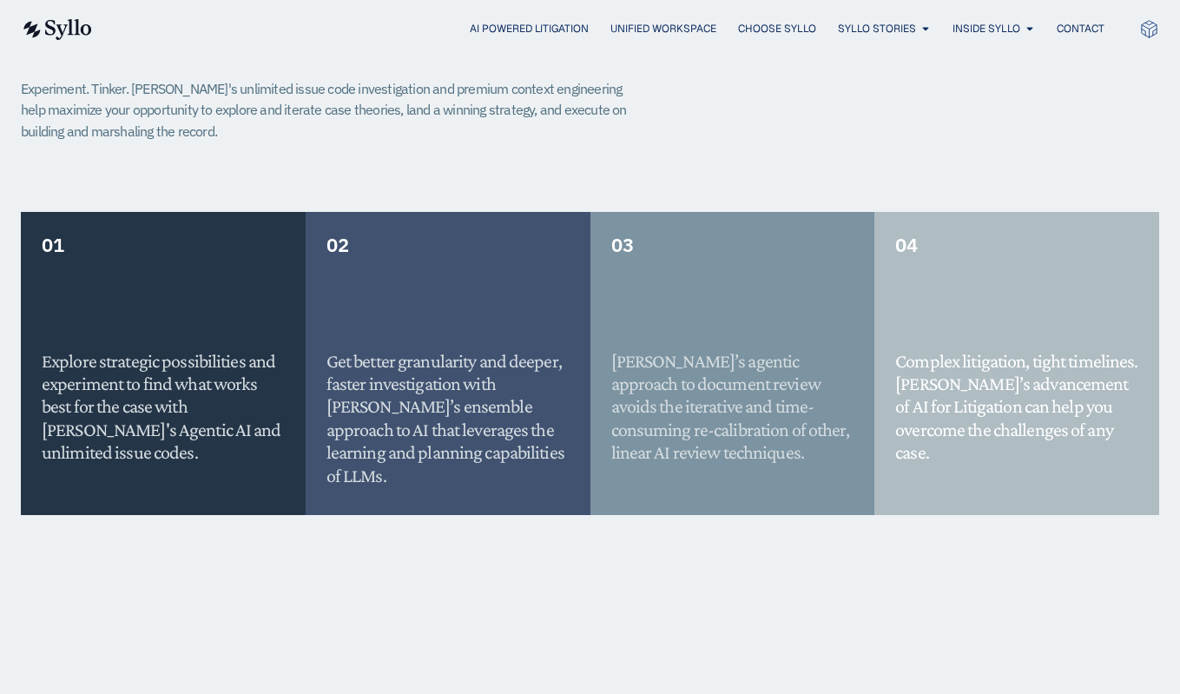
scroll to position [1656, 0]
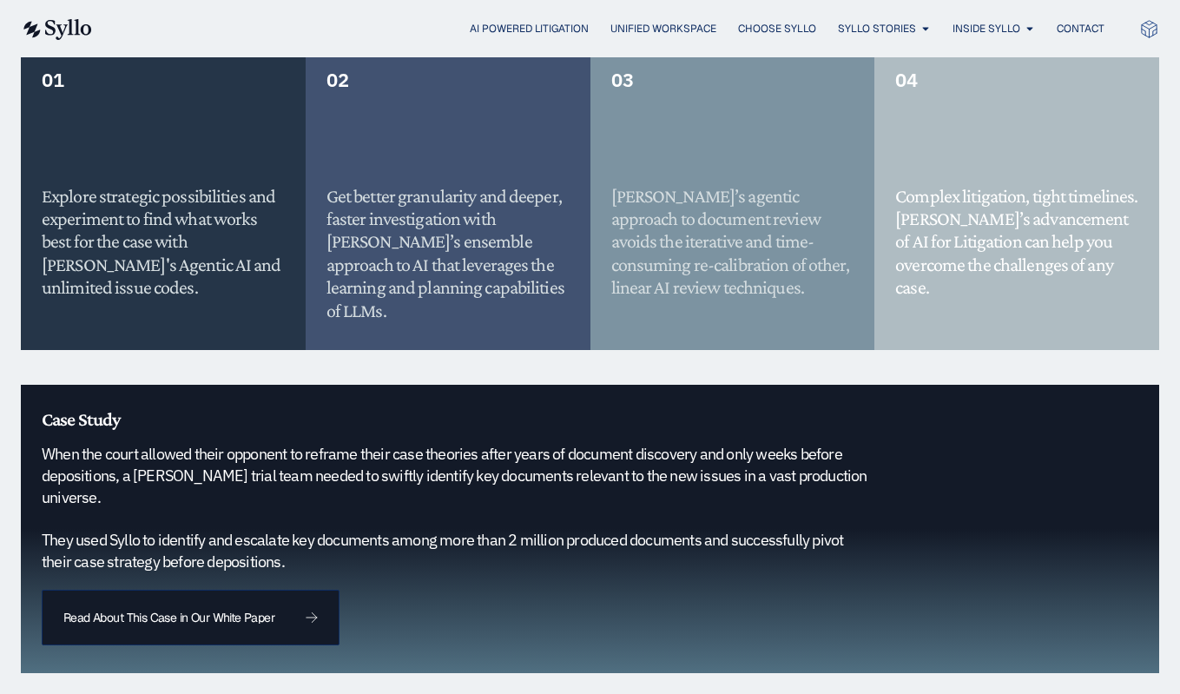
click at [1099, 246] on h5 "Complex litigation, tight timelines. Syllo’s advancement of AI for Litigation c…" at bounding box center [1017, 242] width 243 height 115
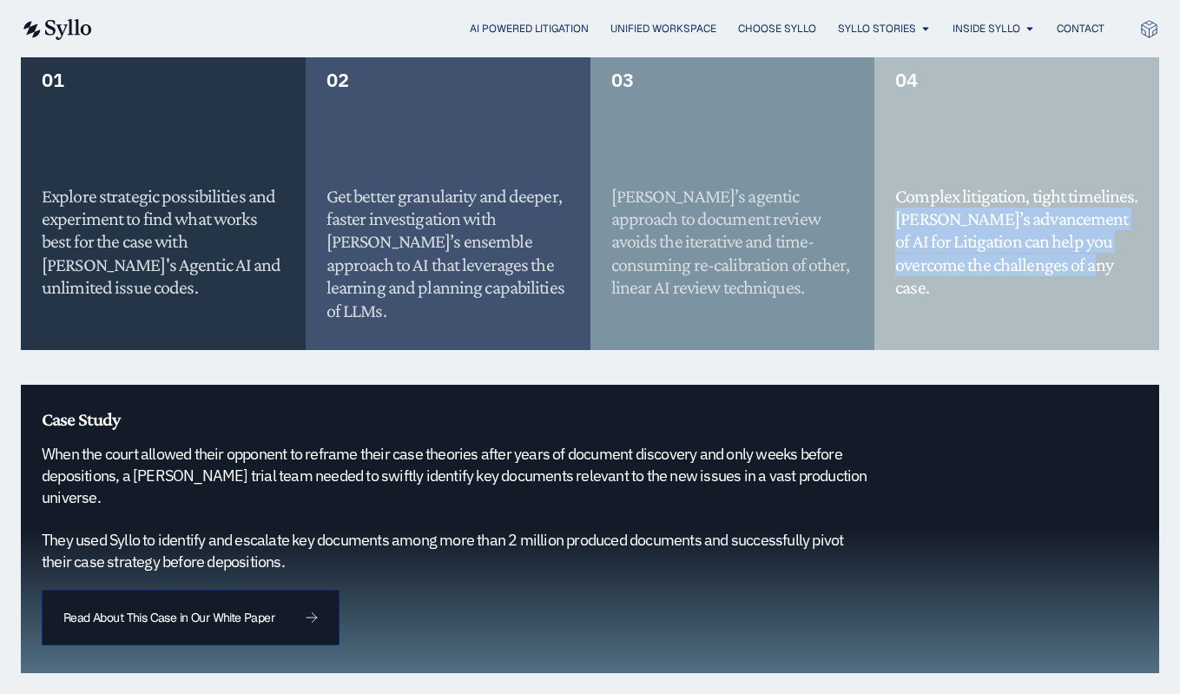
drag, startPoint x: 1085, startPoint y: 266, endPoint x: 876, endPoint y: 223, distance: 212.8
click at [876, 223] on div "04 Complex litigation, tight timelines. Syllo’s advancement of AI for Litigatio…" at bounding box center [1017, 198] width 285 height 303
copy h5 "Syllo’s advancement of AI for Litigation can help you overcome the challenges o…"
click at [975, 346] on div "01 Explore strategic possibilities and experiment to find what works best for t…" at bounding box center [590, 216] width 1139 height 338
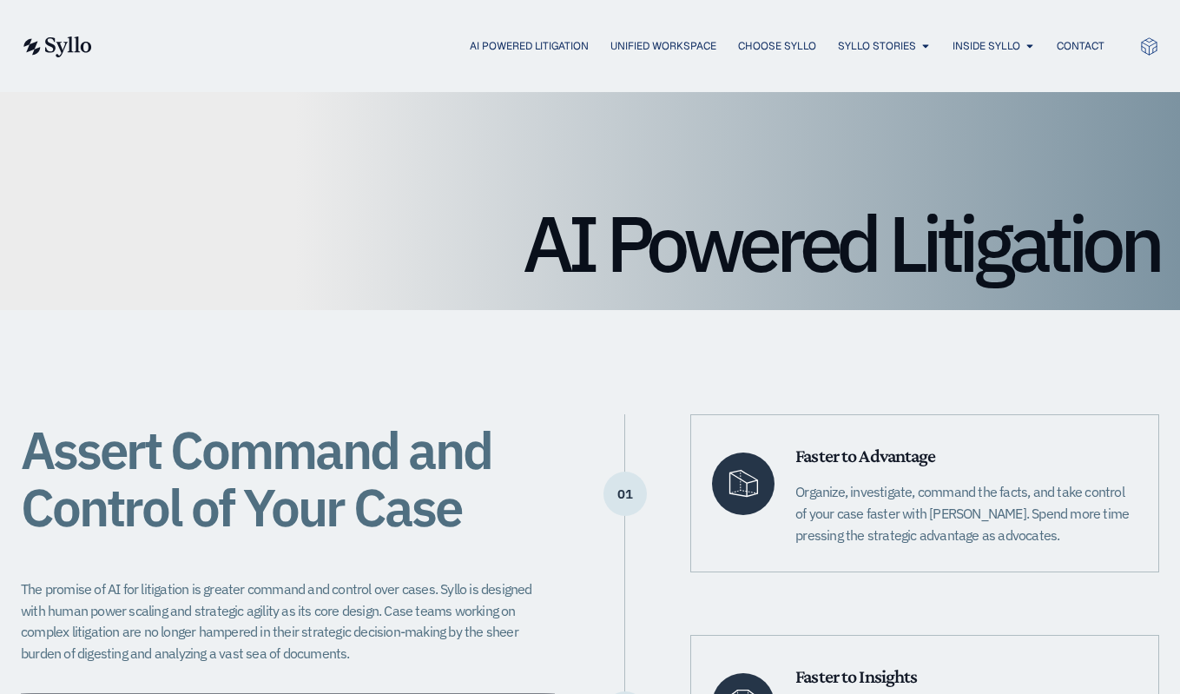
scroll to position [0, 0]
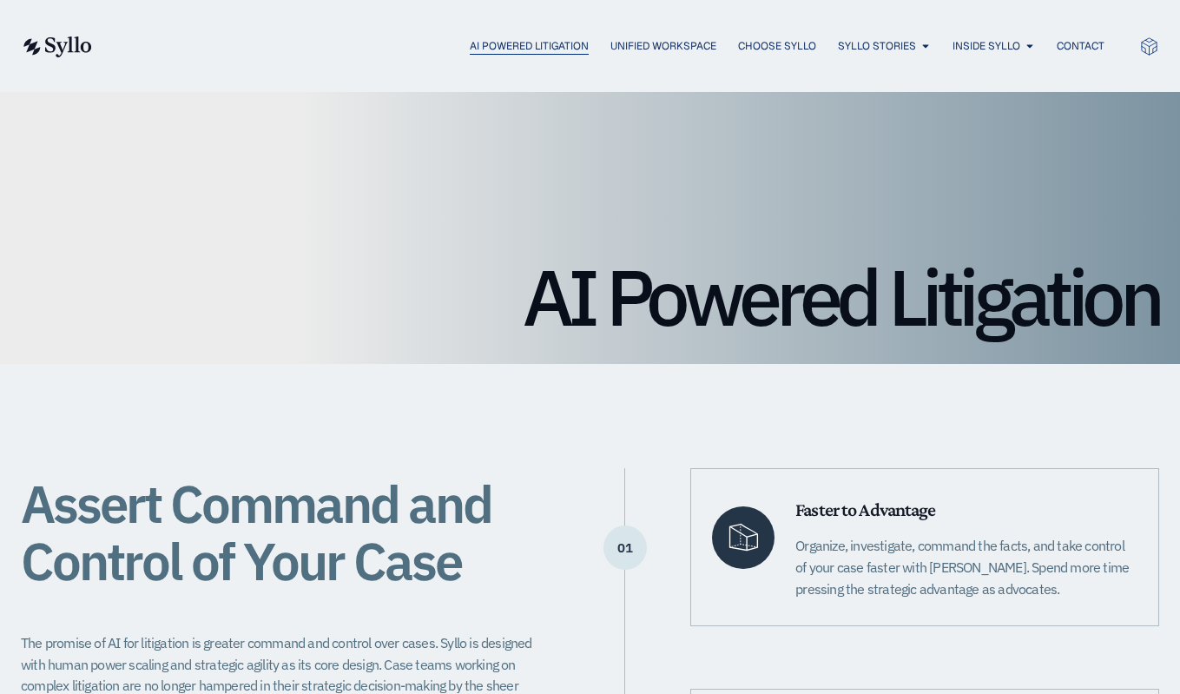
click at [530, 45] on span "AI Powered Litigation" at bounding box center [529, 46] width 119 height 16
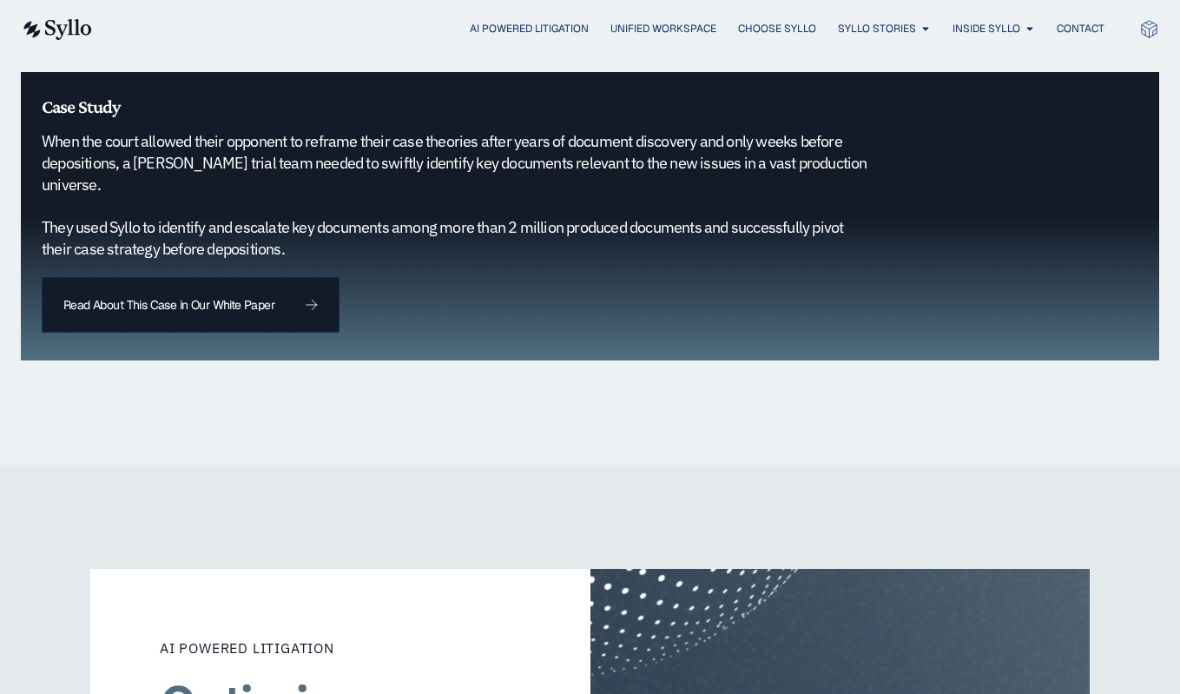
scroll to position [1725, 0]
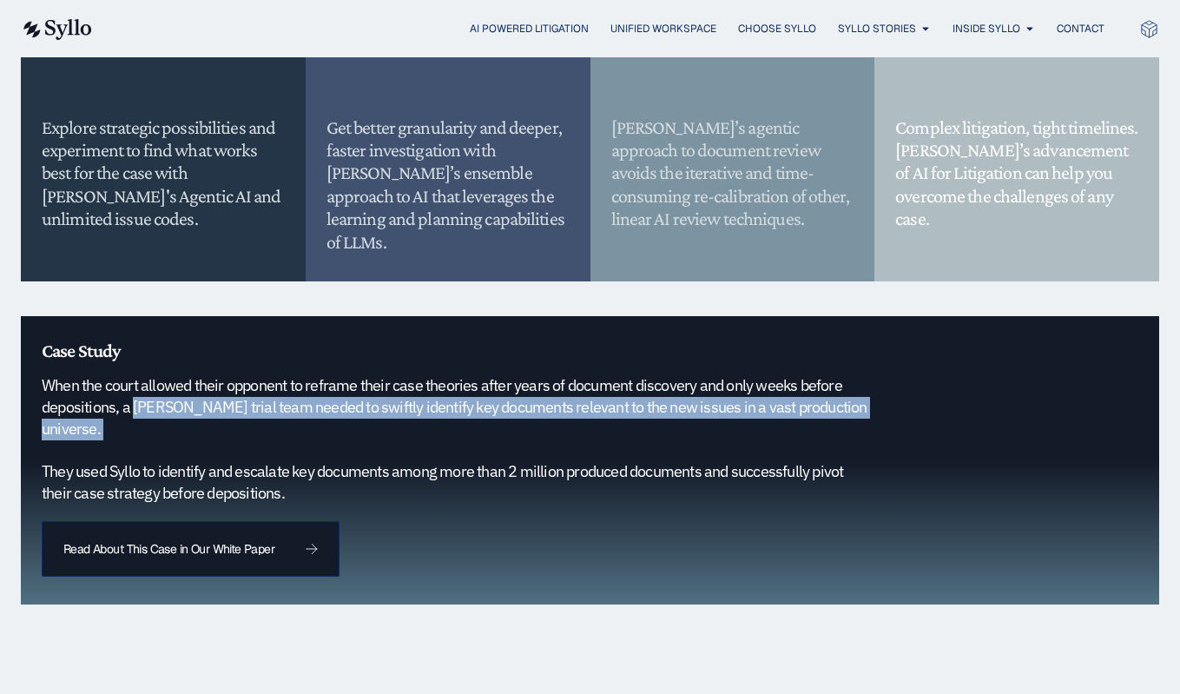
drag, startPoint x: 135, startPoint y: 381, endPoint x: 505, endPoint y: 423, distance: 372.4
click at [505, 423] on h5 "When the court allowed their opponent to reframe their case theories after year…" at bounding box center [458, 439] width 832 height 129
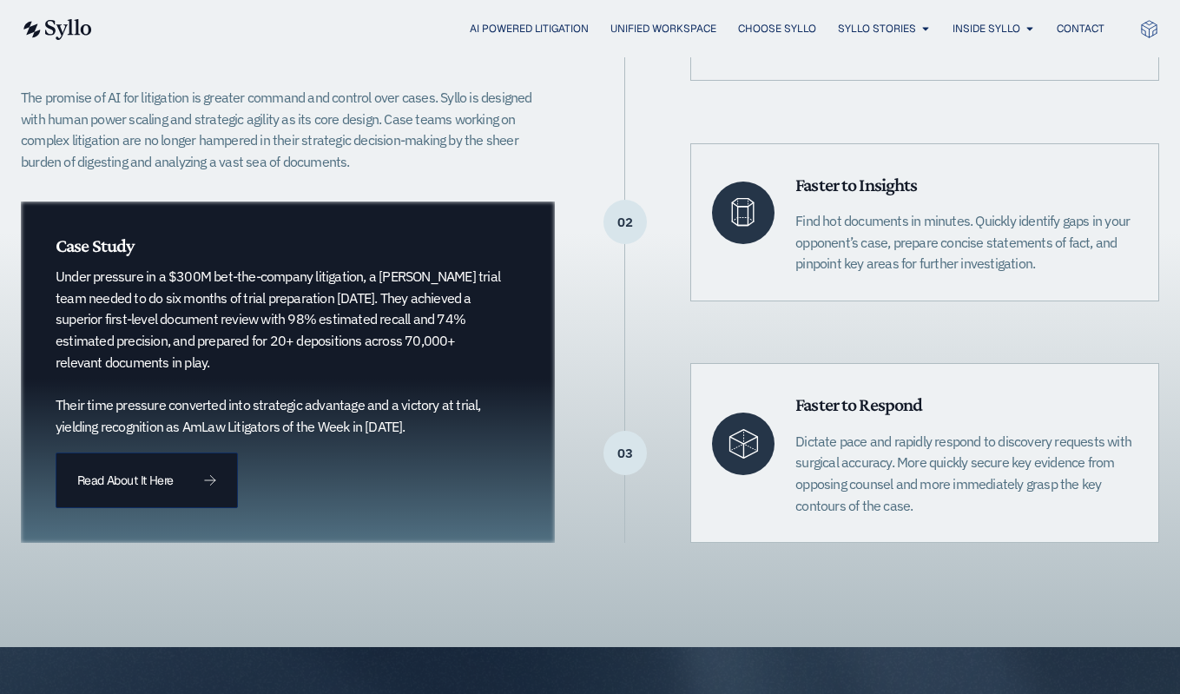
scroll to position [440, 0]
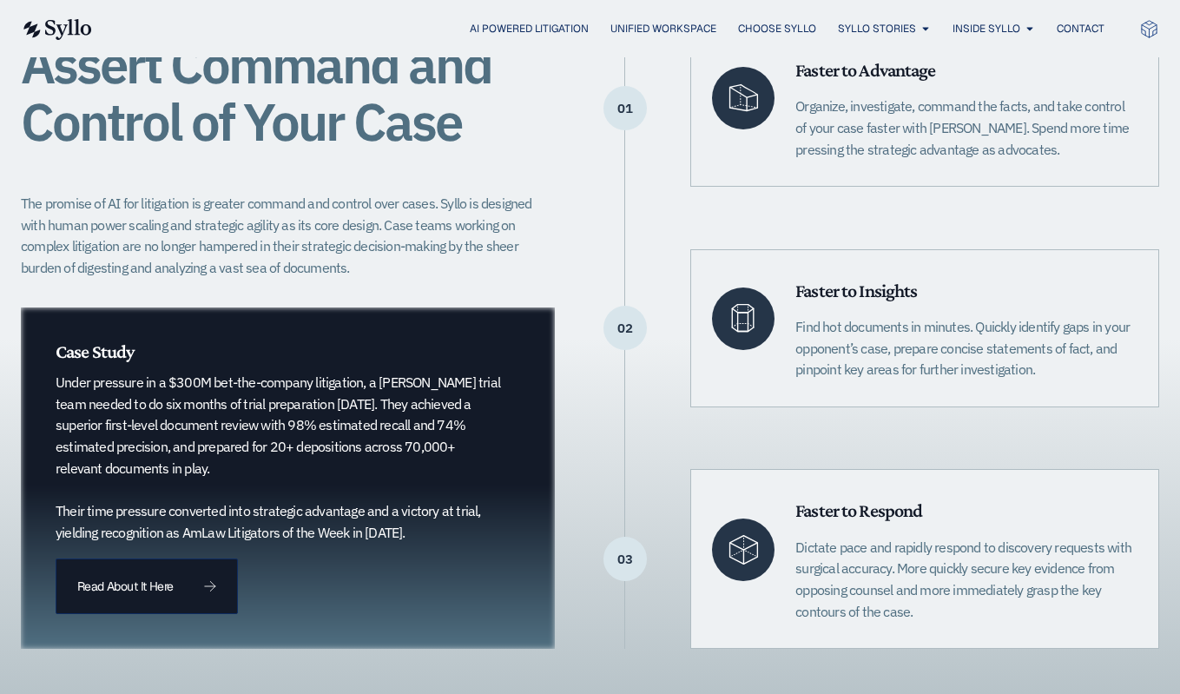
click at [360, 432] on p "Under pressure in a $300M bet-the-company litigation, a Quinn Emanuel trial tea…" at bounding box center [280, 457] width 449 height 171
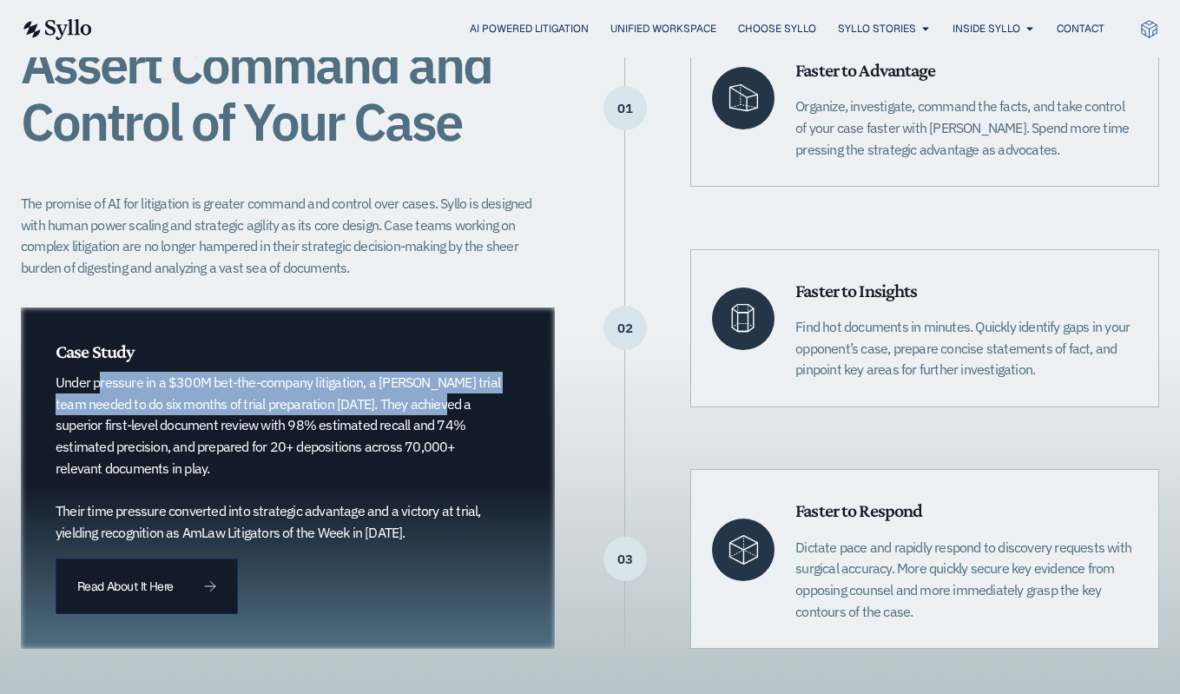
drag, startPoint x: 61, startPoint y: 380, endPoint x: 400, endPoint y: 404, distance: 340.5
click at [400, 404] on p "Under pressure in a $300M bet-the-company litigation, a Quinn Emanuel trial tea…" at bounding box center [280, 457] width 449 height 171
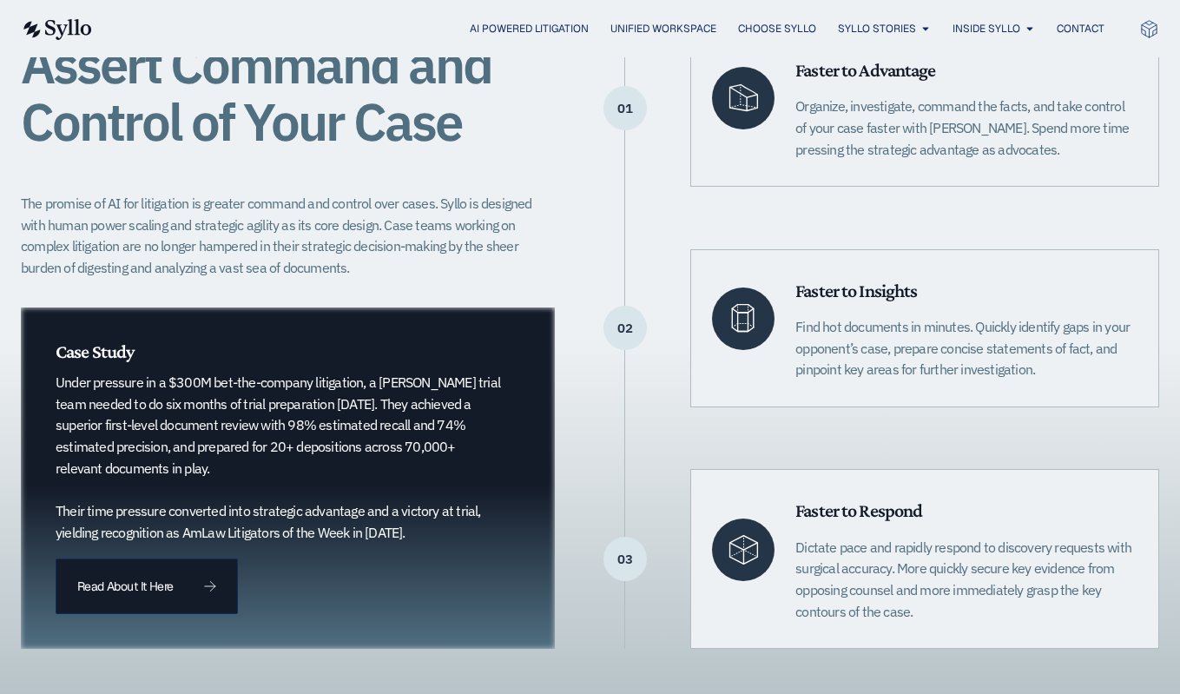
click at [386, 401] on p "Under pressure in a $300M bet-the-company litigation, a Quinn Emanuel trial tea…" at bounding box center [280, 457] width 449 height 171
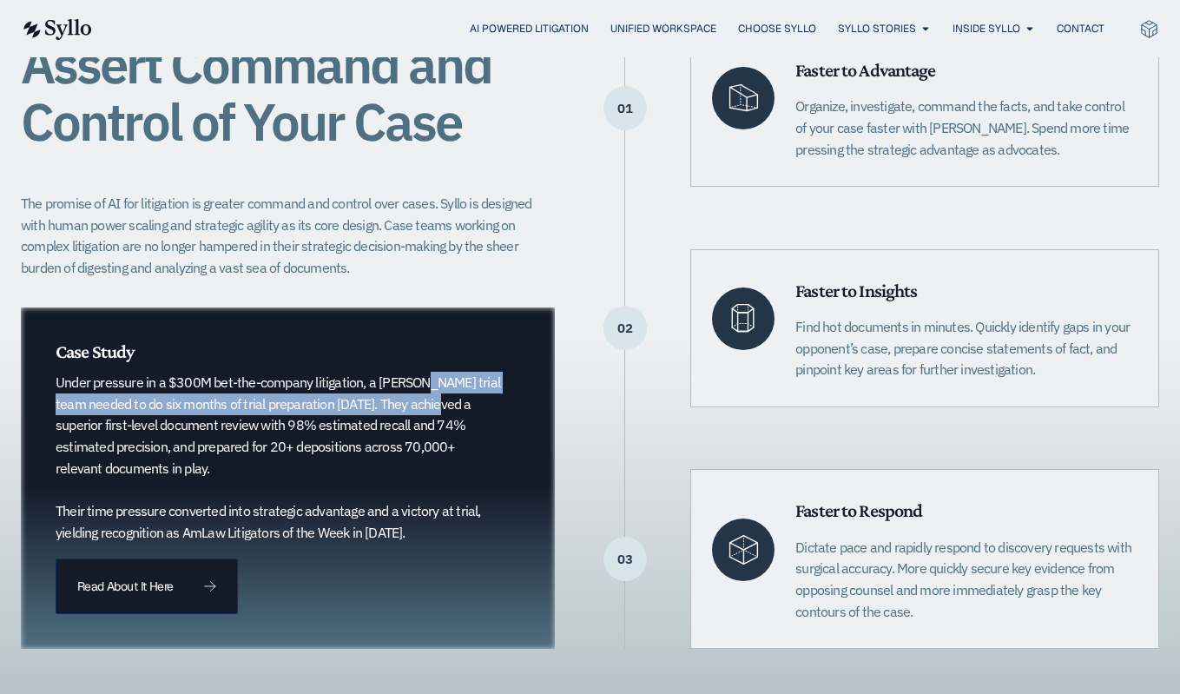
drag, startPoint x: 374, startPoint y: 378, endPoint x: 397, endPoint y: 401, distance: 32.6
click at [397, 401] on p "Under pressure in a $300M bet-the-company litigation, a Quinn Emanuel trial tea…" at bounding box center [280, 457] width 449 height 171
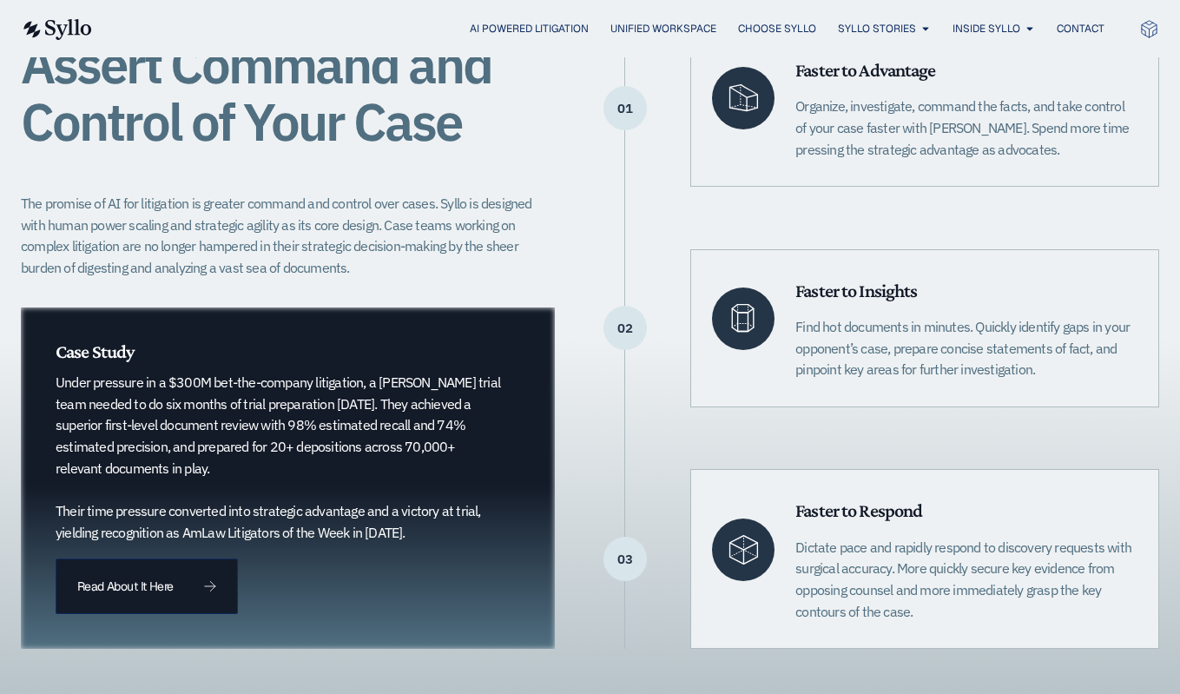
click at [362, 429] on p "Under pressure in a $300M bet-the-company litigation, a Quinn Emanuel trial tea…" at bounding box center [280, 457] width 449 height 171
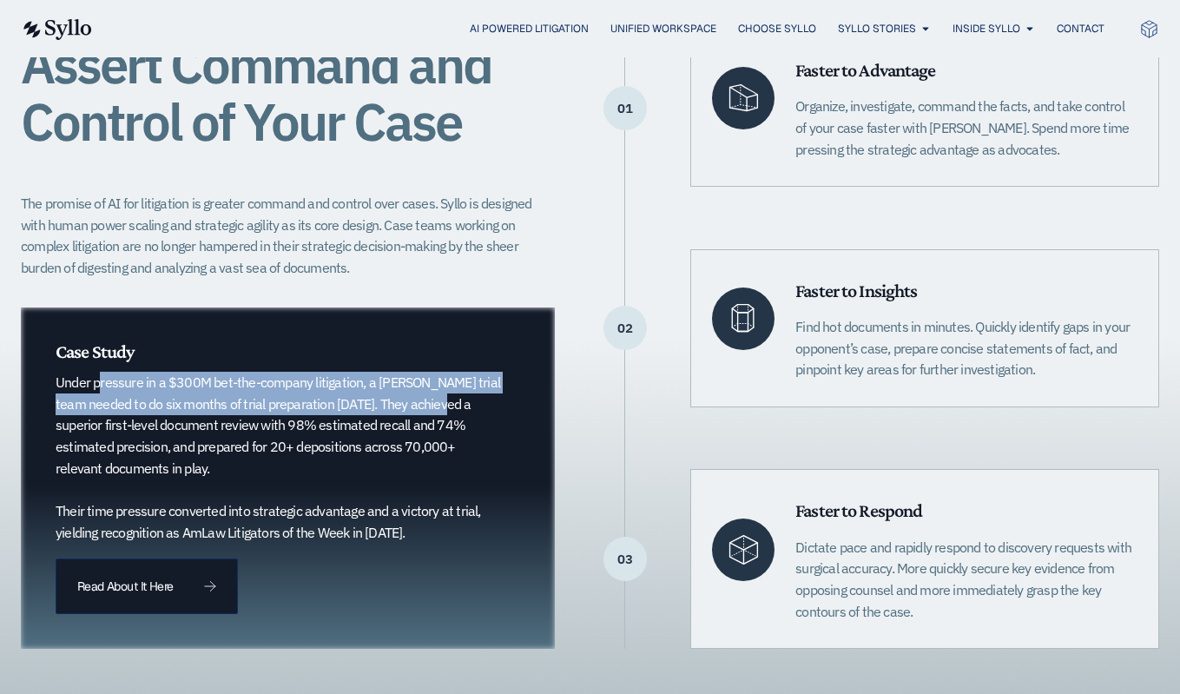
drag, startPoint x: 59, startPoint y: 381, endPoint x: 401, endPoint y: 406, distance: 343.1
click at [401, 406] on p "Under pressure in a $300M bet-the-company litigation, a Quinn Emanuel trial tea…" at bounding box center [280, 457] width 449 height 171
copy p "Under pressure in a $300M bet-the-company litigation, a Quinn Emanuel trial tea…"
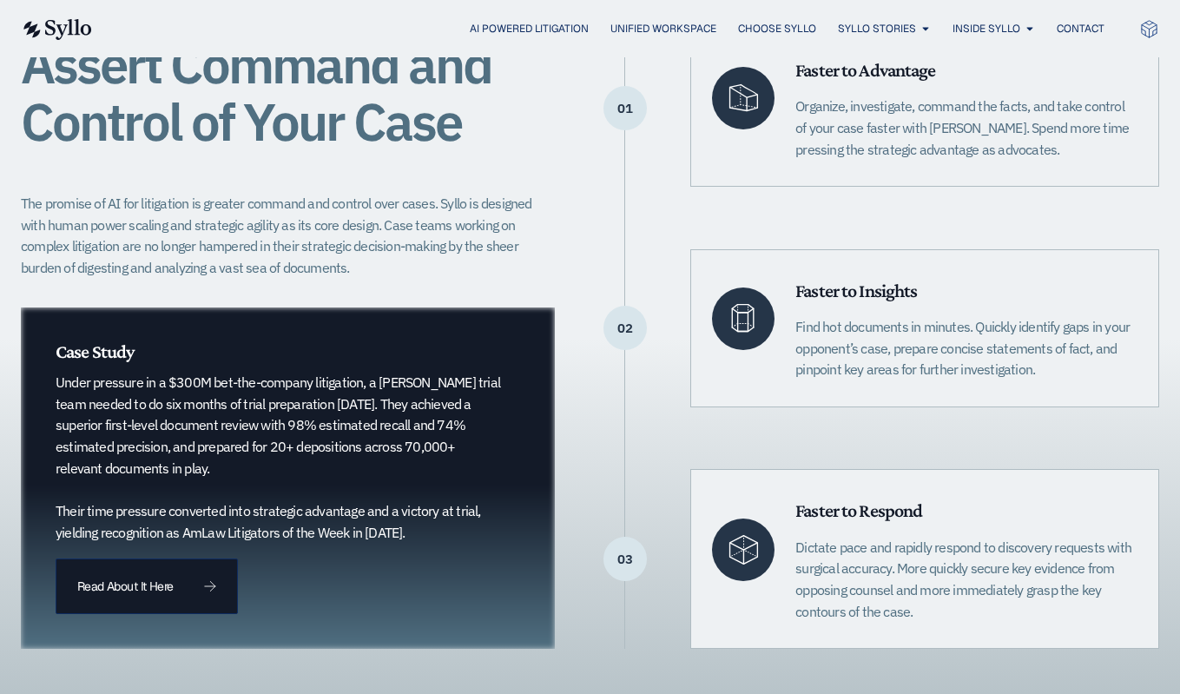
click at [394, 436] on p "Under pressure in a $300M bet-the-company litigation, a Quinn Emanuel trial tea…" at bounding box center [280, 457] width 449 height 171
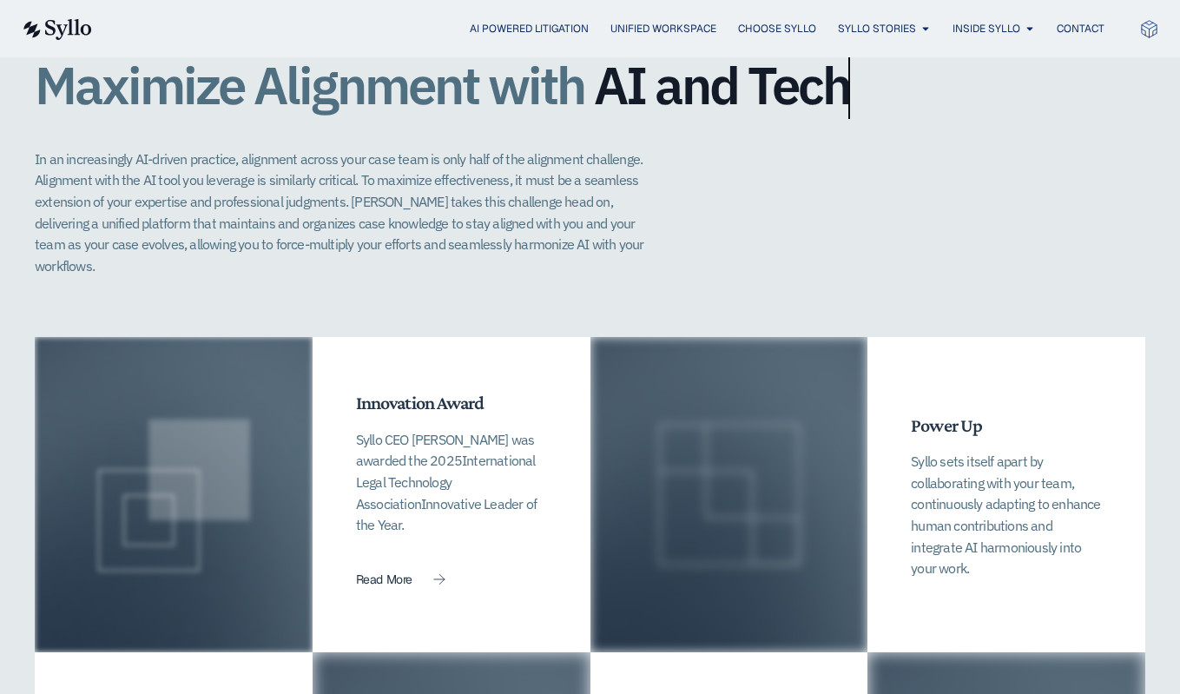
scroll to position [3839, 0]
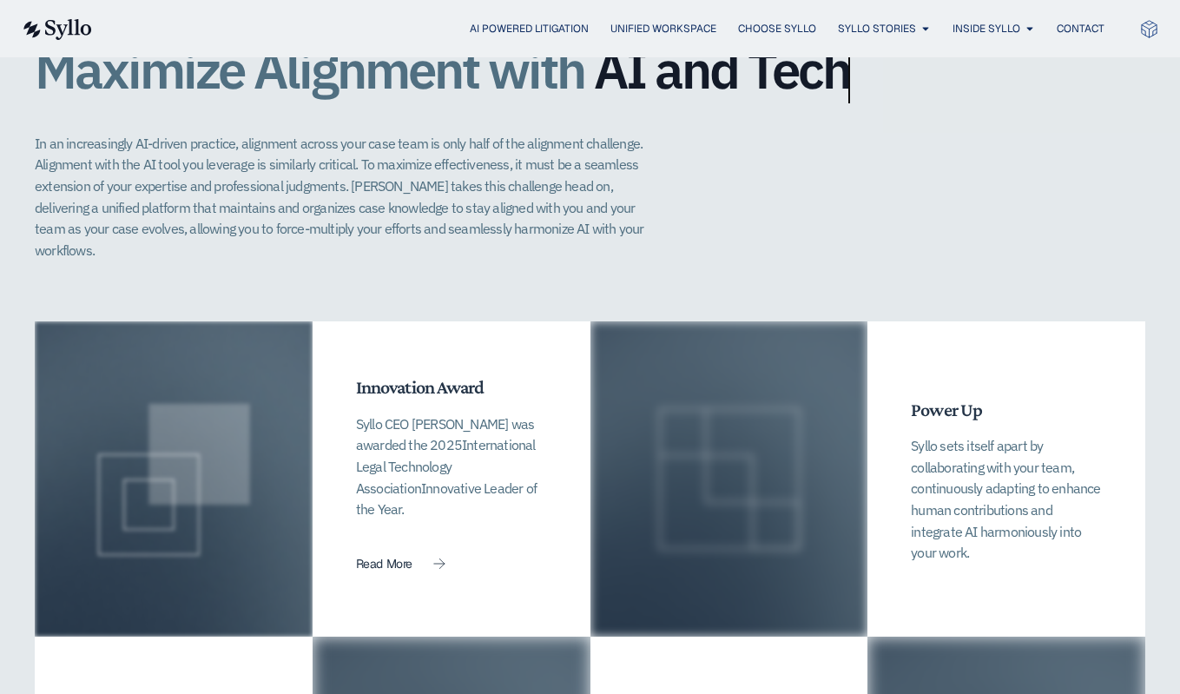
click at [987, 435] on p "Syllo sets itself apart by collaborating with your team, continuously adapting …" at bounding box center [1006, 499] width 191 height 129
drag, startPoint x: 913, startPoint y: 421, endPoint x: 993, endPoint y: 486, distance: 103.1
click at [993, 486] on p "Syllo sets itself apart by collaborating with your team, continuously adapting …" at bounding box center [1006, 499] width 191 height 129
copy p "continuously adapting to enhance human contributions and integrate AI harmoniou…"
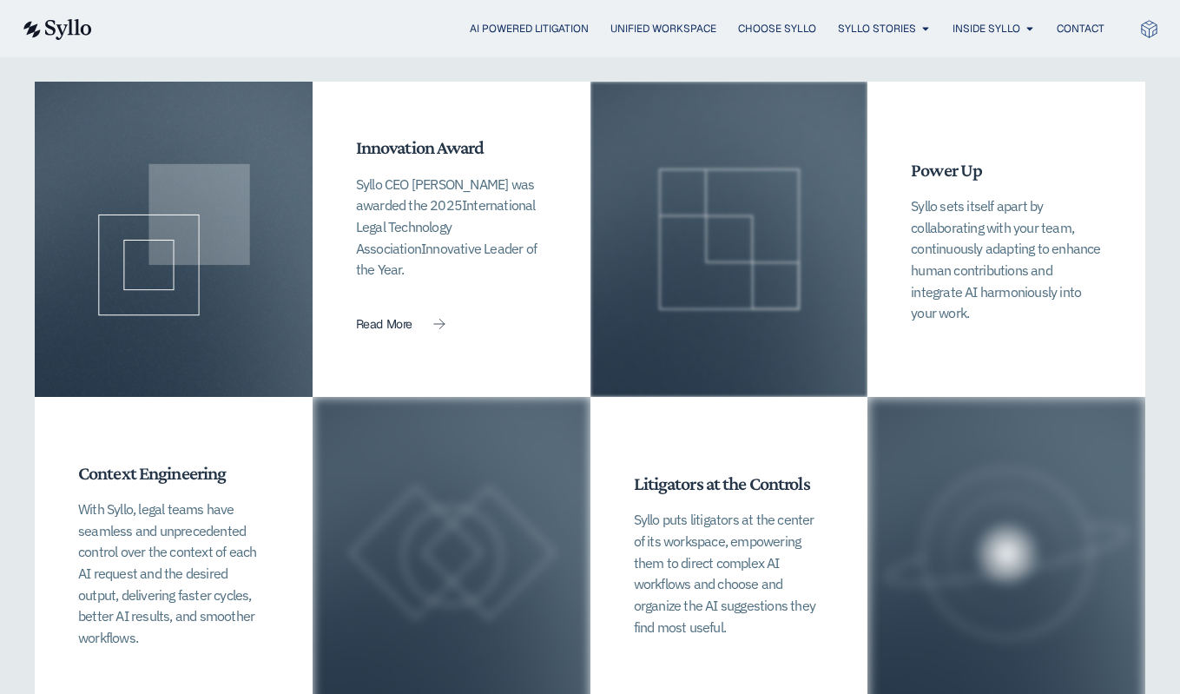
scroll to position [4084, 0]
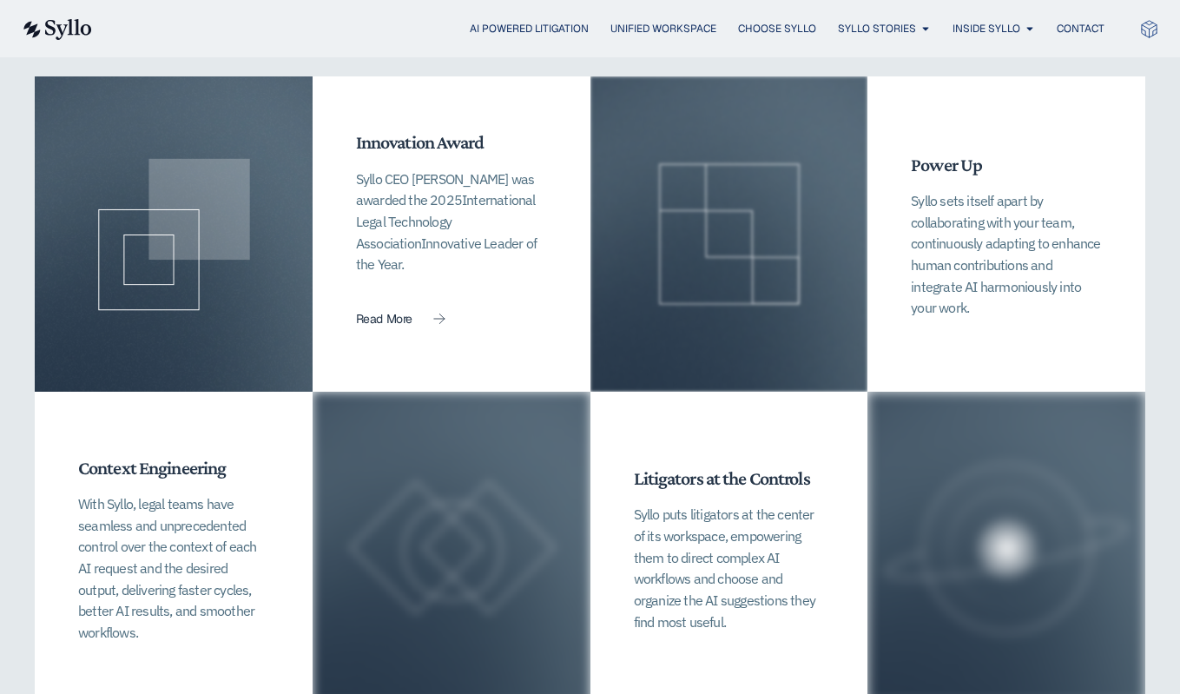
click at [760, 531] on p "Syllo puts litigators at the center of its workspace, empowering them to direct…" at bounding box center [729, 568] width 191 height 129
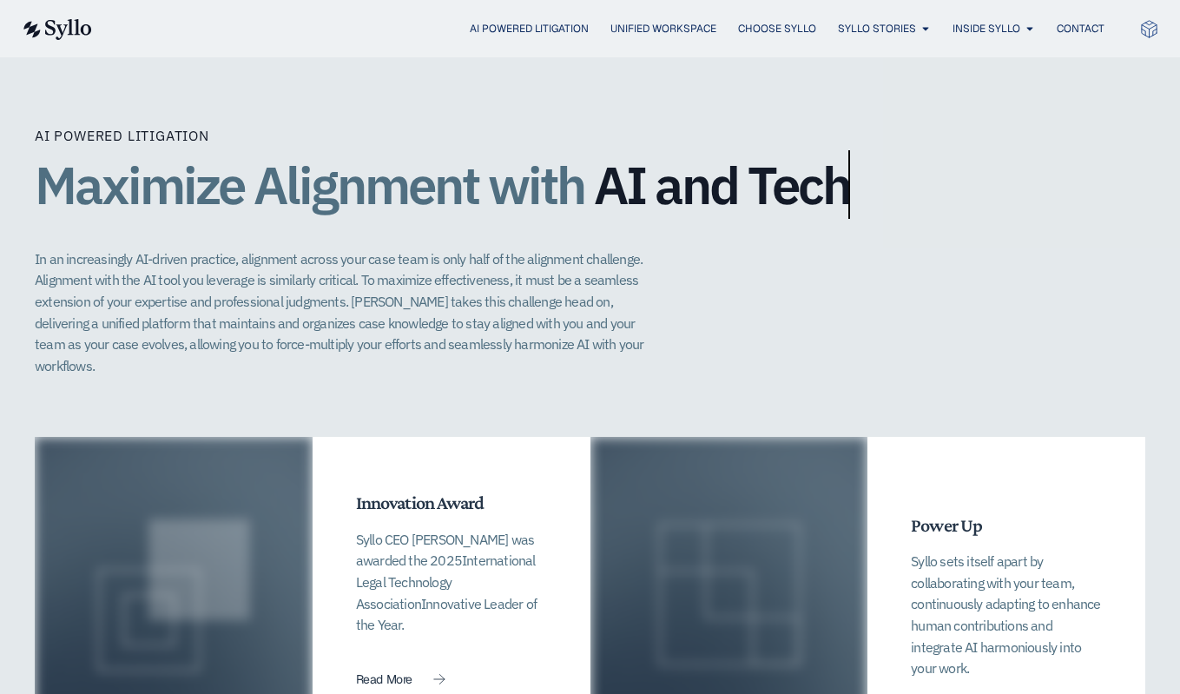
scroll to position [3706, 0]
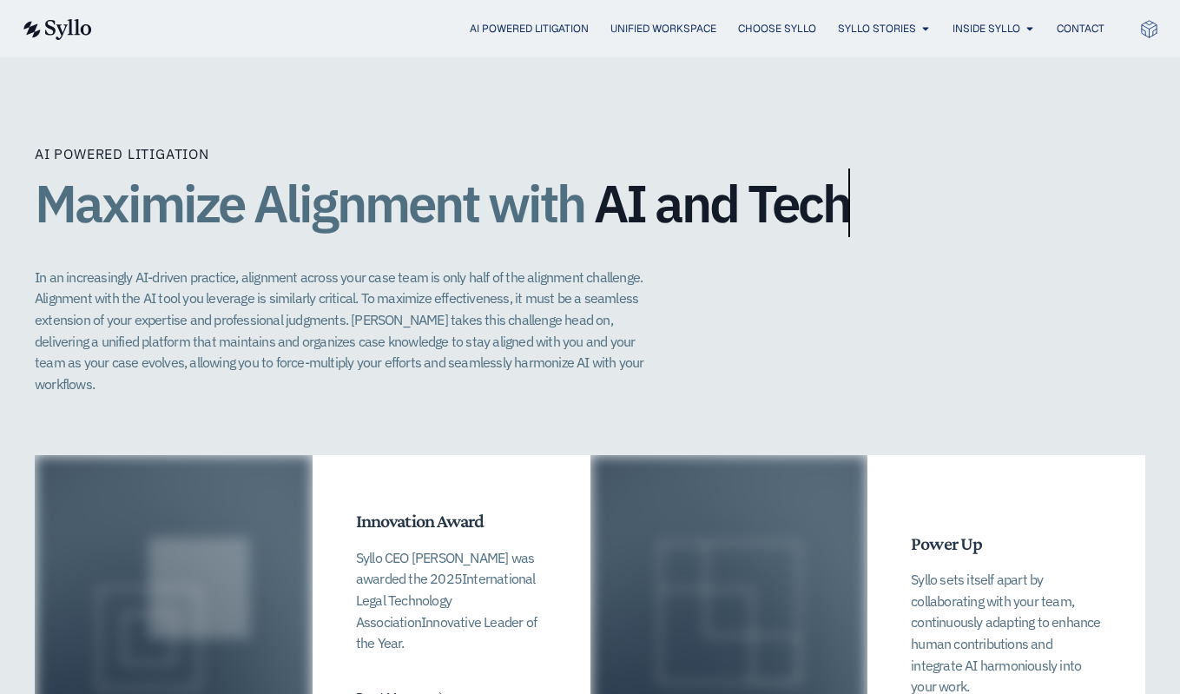
click at [722, 258] on div "AI Powered Litigation Maximize Alignment with AI and Tech​ In an increasingly A…" at bounding box center [590, 269] width 1111 height 251
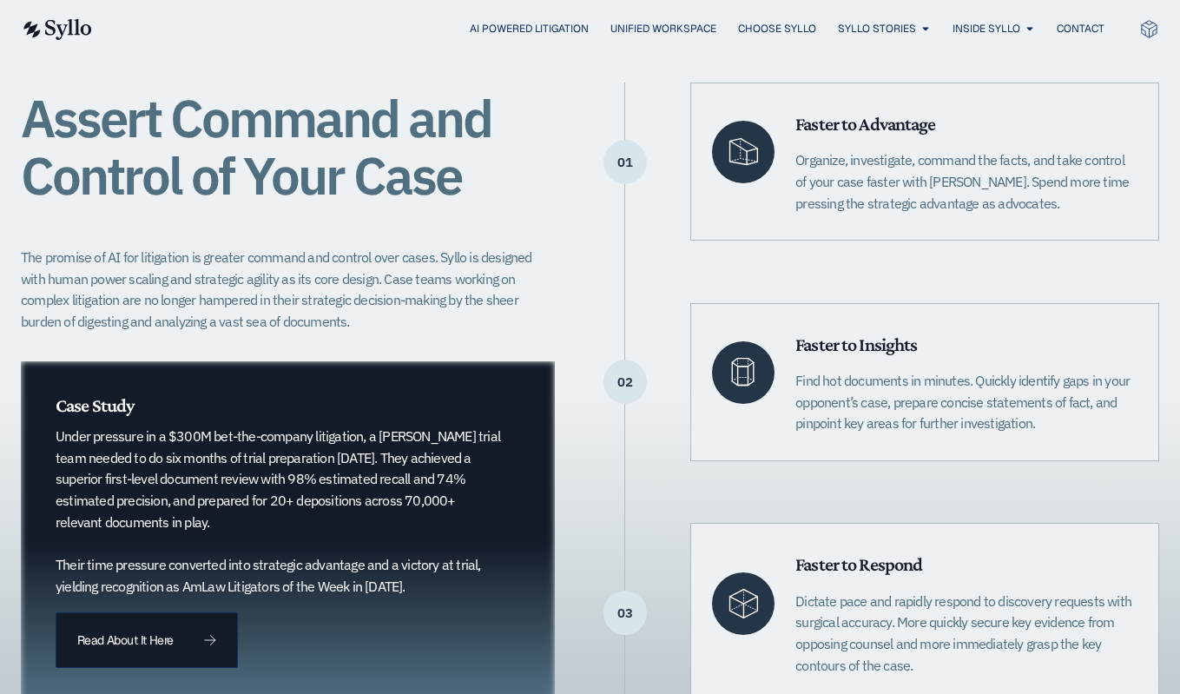
scroll to position [394, 0]
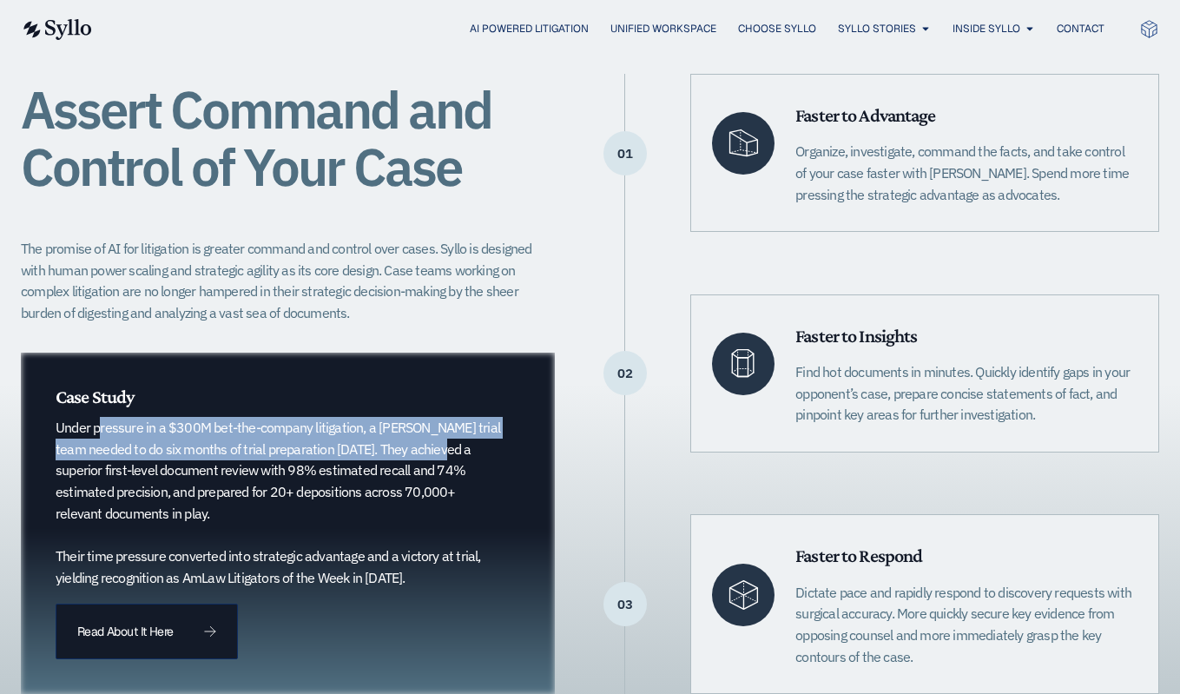
drag, startPoint x: 56, startPoint y: 427, endPoint x: 402, endPoint y: 457, distance: 347.0
click at [402, 457] on p "Under pressure in a $300M bet-the-company litigation, a Quinn Emanuel trial tea…" at bounding box center [280, 502] width 449 height 171
copy p "Under pressure in a $300M bet-the-company litigation, a Quinn Emanuel trial tea…"
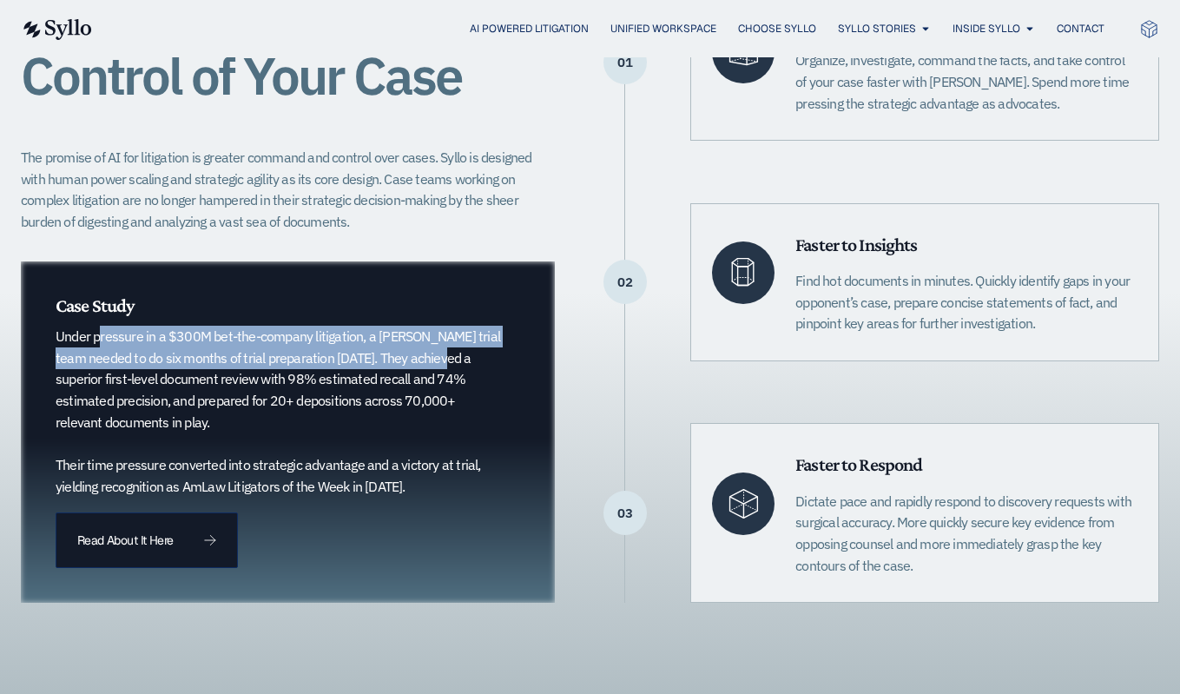
scroll to position [487, 0]
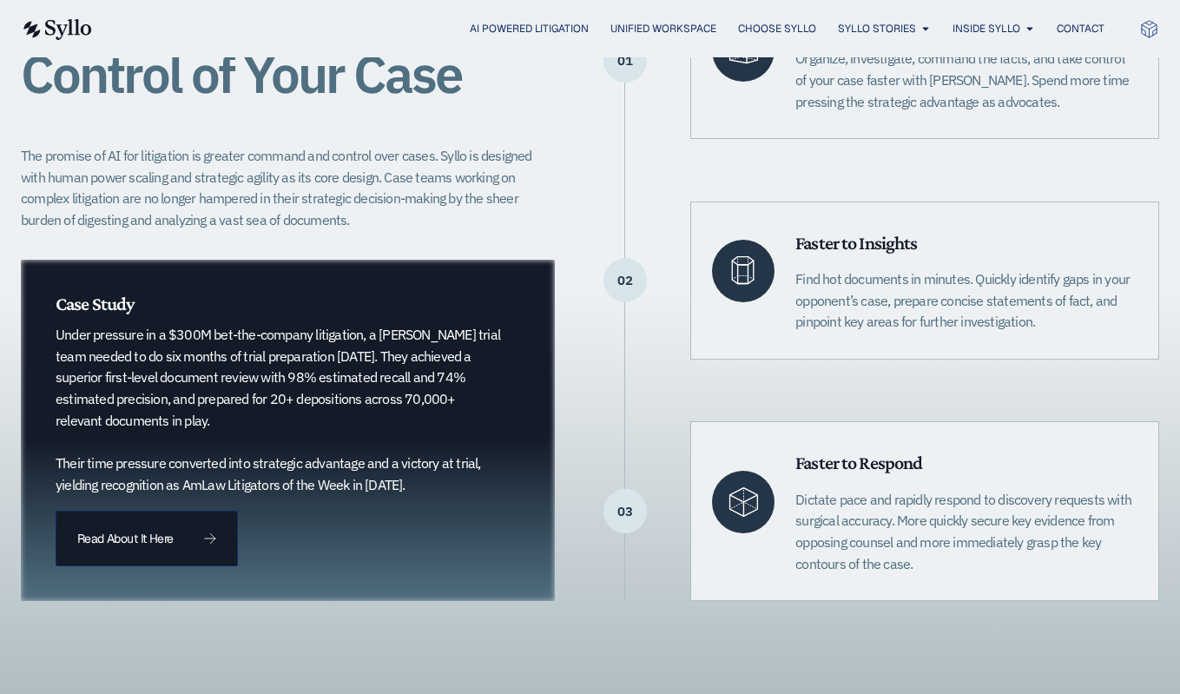
click at [305, 421] on p "Under pressure in a $300M bet-the-company litigation, a Quinn Emanuel trial tea…" at bounding box center [280, 409] width 449 height 171
drag, startPoint x: 436, startPoint y: 482, endPoint x: 57, endPoint y: 462, distance: 379.2
click at [57, 462] on p "Under pressure in a $300M bet-the-company litigation, a Quinn Emanuel trial tea…" at bounding box center [280, 409] width 449 height 171
copy p "Their time pressure converted into strategic advantage and a victory at trial, …"
click at [369, 315] on div "Case Study Under pressure in a $300M bet-the-company litigation, a Quinn Emanue…" at bounding box center [280, 394] width 449 height 203
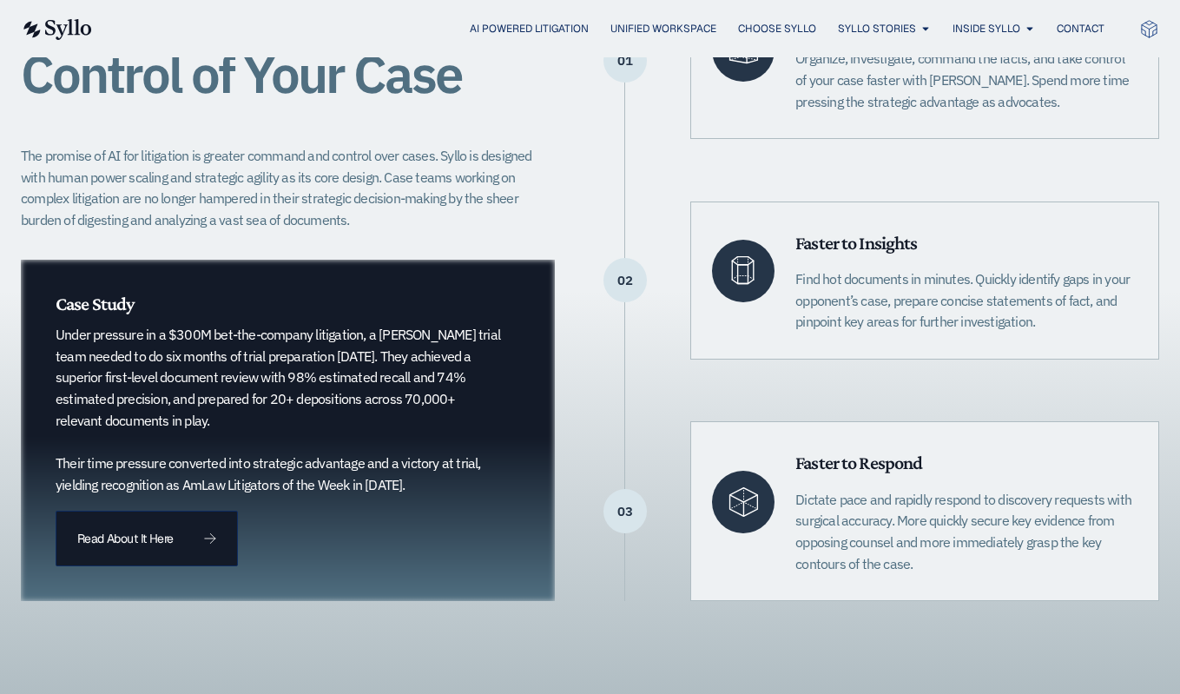
click at [360, 366] on p "Under pressure in a $300M bet-the-company litigation, a Quinn Emanuel trial tea…" at bounding box center [280, 409] width 449 height 171
drag, startPoint x: 196, startPoint y: 401, endPoint x: 156, endPoint y: 422, distance: 45.1
click at [156, 422] on p "Under pressure in a $300M bet-the-company litigation, a Quinn Emanuel trial tea…" at bounding box center [280, 409] width 449 height 171
copy p "prepared for 20+ depositions across 70,000+ relevant documents in play"
click at [349, 374] on p "Under pressure in a $300M bet-the-company litigation, a Quinn Emanuel trial tea…" at bounding box center [280, 409] width 449 height 171
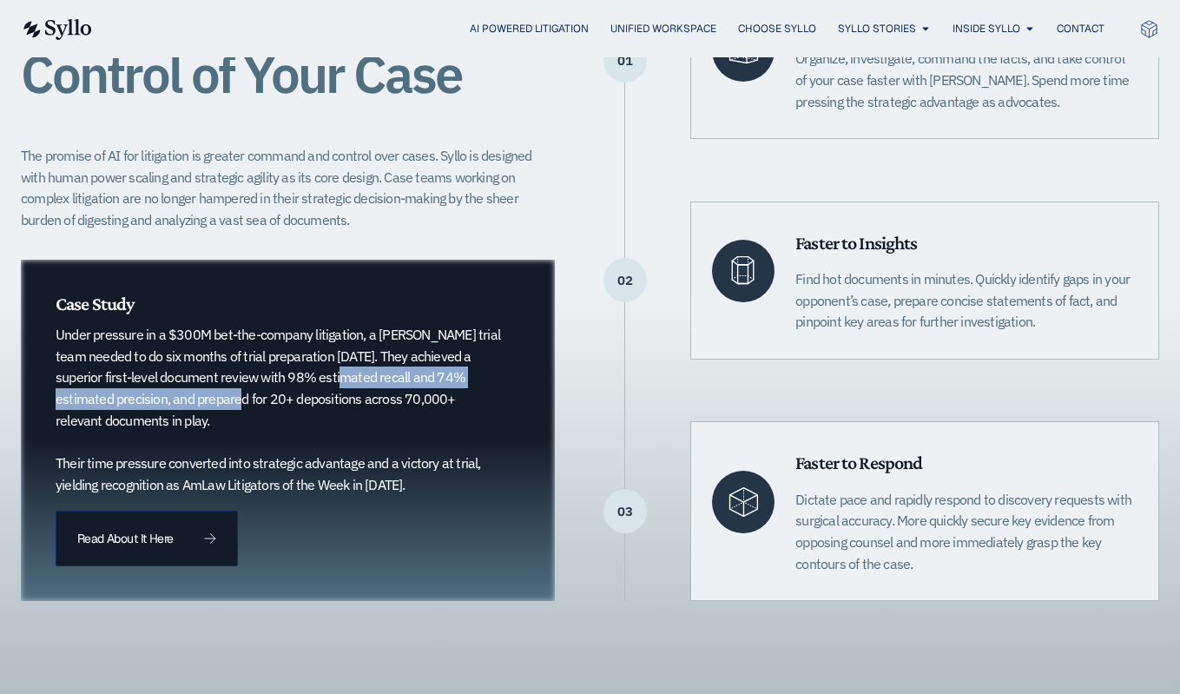
drag, startPoint x: 260, startPoint y: 374, endPoint x: 166, endPoint y: 402, distance: 98.1
click at [166, 402] on p "Under pressure in a $300M bet-the-company litigation, a Quinn Emanuel trial tea…" at bounding box center [280, 409] width 449 height 171
copy p "with 98% estimated recall and 74% estimated precision"
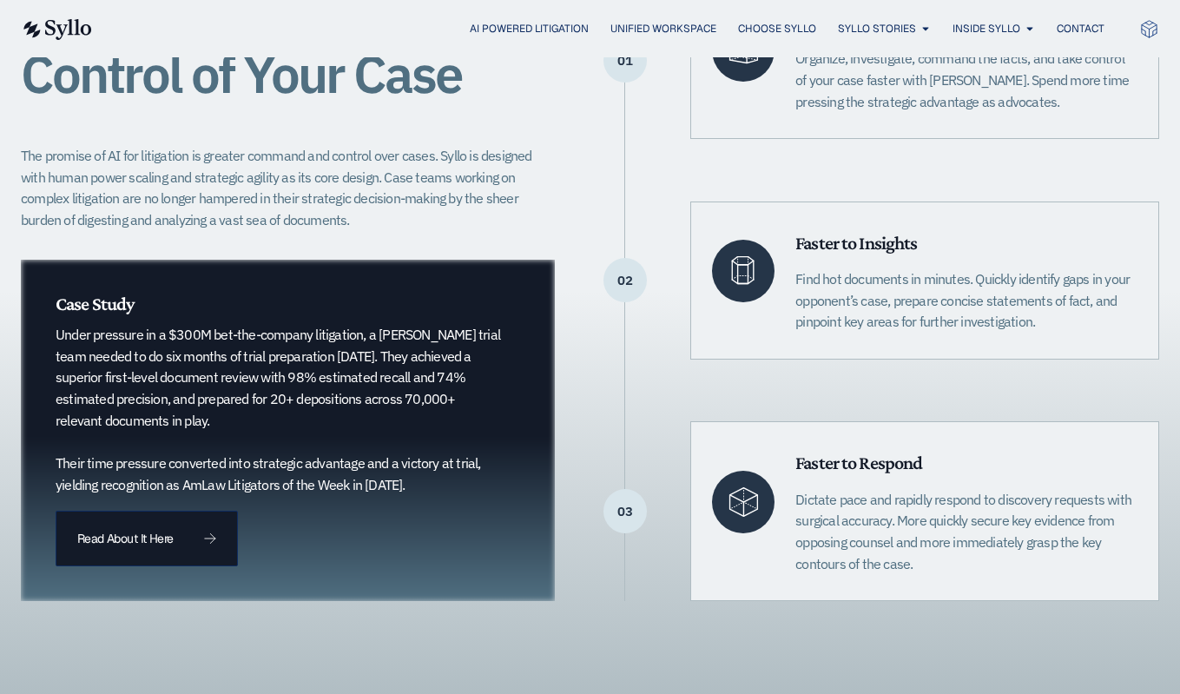
click at [460, 183] on p "The promise of AI for litigation is greater command and control over cases. Syl…" at bounding box center [288, 188] width 534 height 86
click at [344, 425] on p "Under pressure in a $300M bet-the-company litigation, a Quinn Emanuel trial tea…" at bounding box center [280, 409] width 449 height 171
click at [337, 375] on p "Under pressure in a $300M bet-the-company litigation, a Quinn Emanuel trial tea…" at bounding box center [280, 409] width 449 height 171
drag, startPoint x: 312, startPoint y: 375, endPoint x: 288, endPoint y: 375, distance: 24.3
click at [288, 375] on p "Under pressure in a $300M bet-the-company litigation, a Quinn Emanuel trial tea…" at bounding box center [280, 409] width 449 height 171
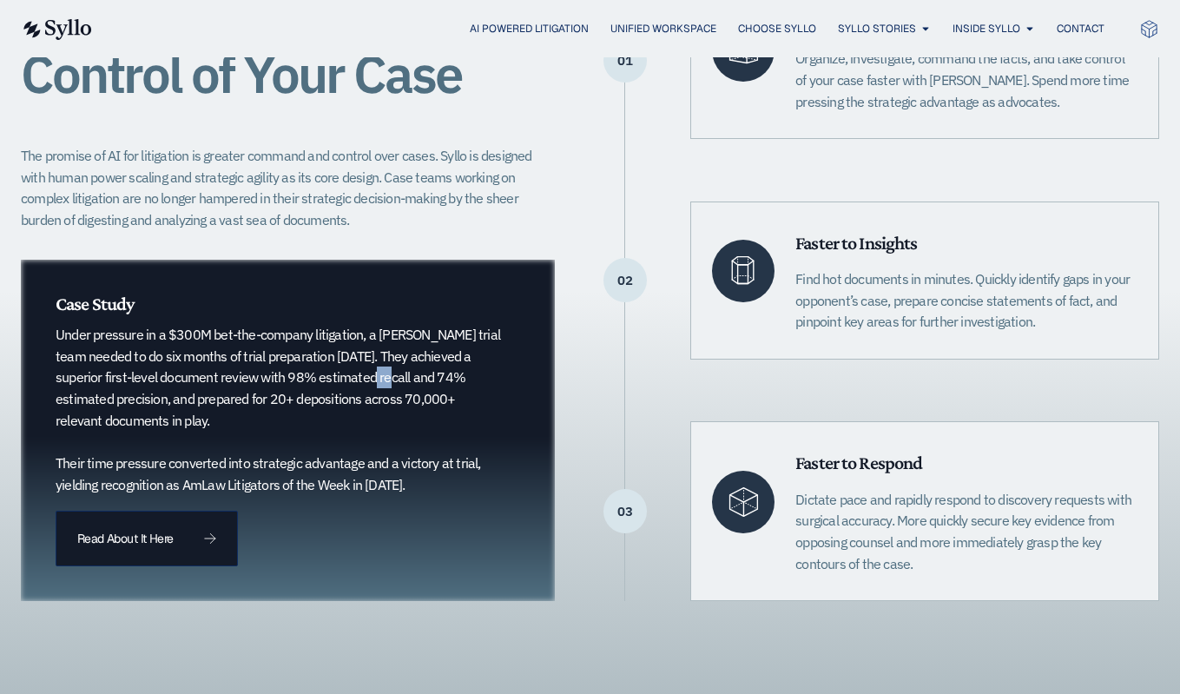
copy p "98%"
click at [327, 403] on p "Under pressure in a $300M bet-the-company litigation, a Quinn Emanuel trial tea…" at bounding box center [280, 409] width 449 height 171
drag, startPoint x: 286, startPoint y: 372, endPoint x: 162, endPoint y: 402, distance: 127.0
click at [162, 402] on p "Under pressure in a $300M bet-the-company litigation, a Quinn Emanuel trial tea…" at bounding box center [280, 409] width 449 height 171
copy p "98% estimated recall and 74% estimated precision"
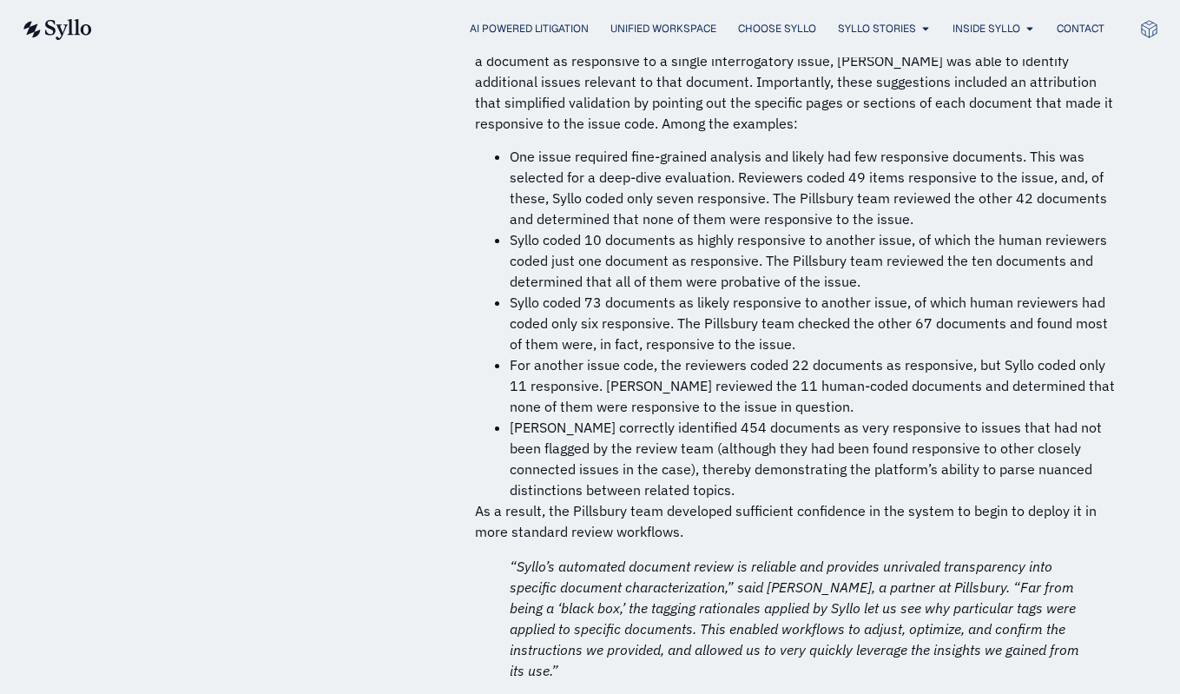
scroll to position [12347, 0]
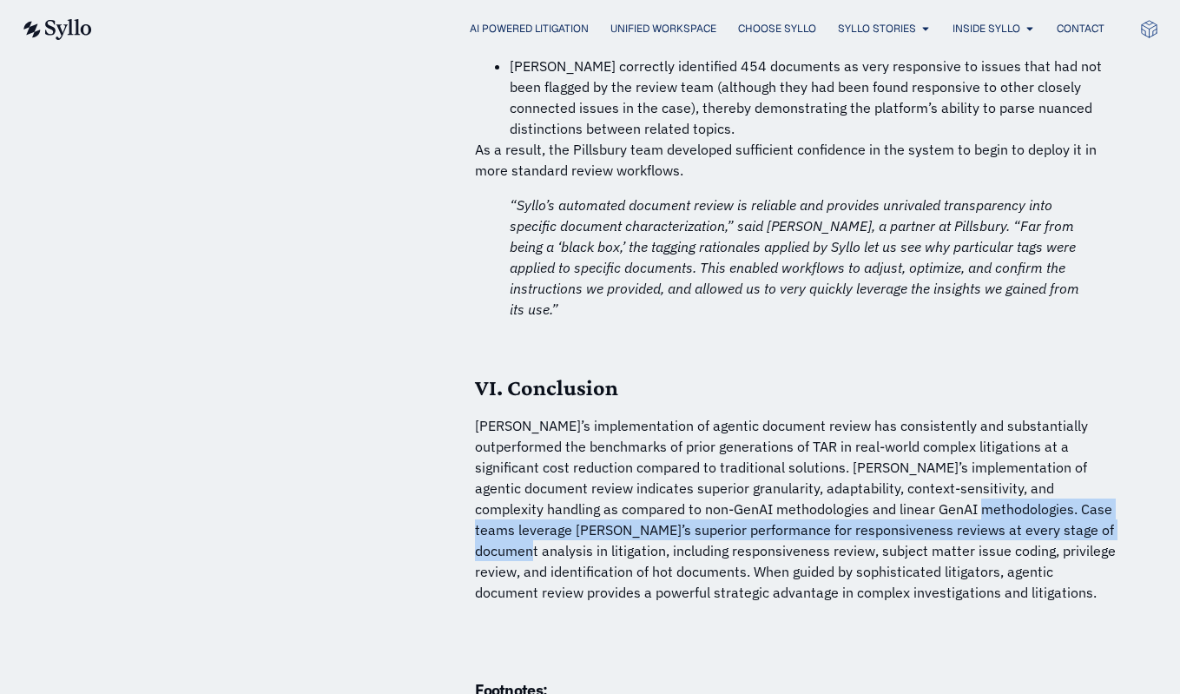
drag, startPoint x: 1026, startPoint y: 275, endPoint x: 856, endPoint y: 249, distance: 171.4
click at [856, 415] on p "[PERSON_NAME]’s implementation of agentic document review has consistently and …" at bounding box center [796, 509] width 643 height 188
copy p "ase teams leverage [PERSON_NAME]’s superior performance for responsiveness revi…"
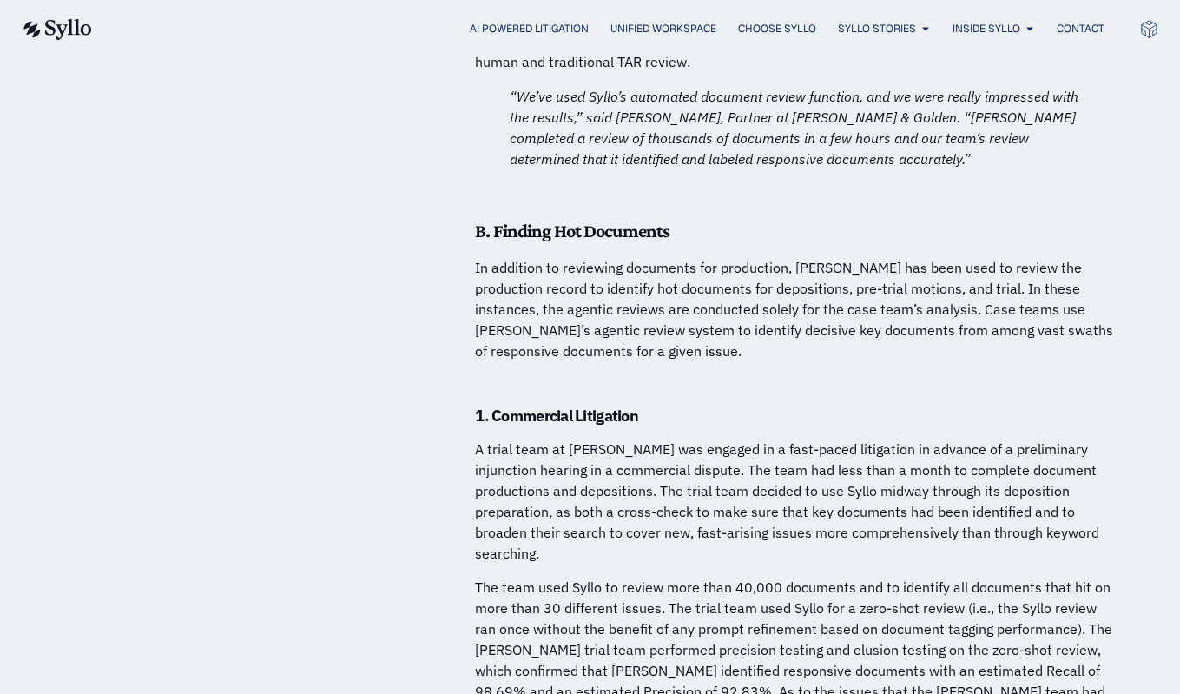
scroll to position [8318, 0]
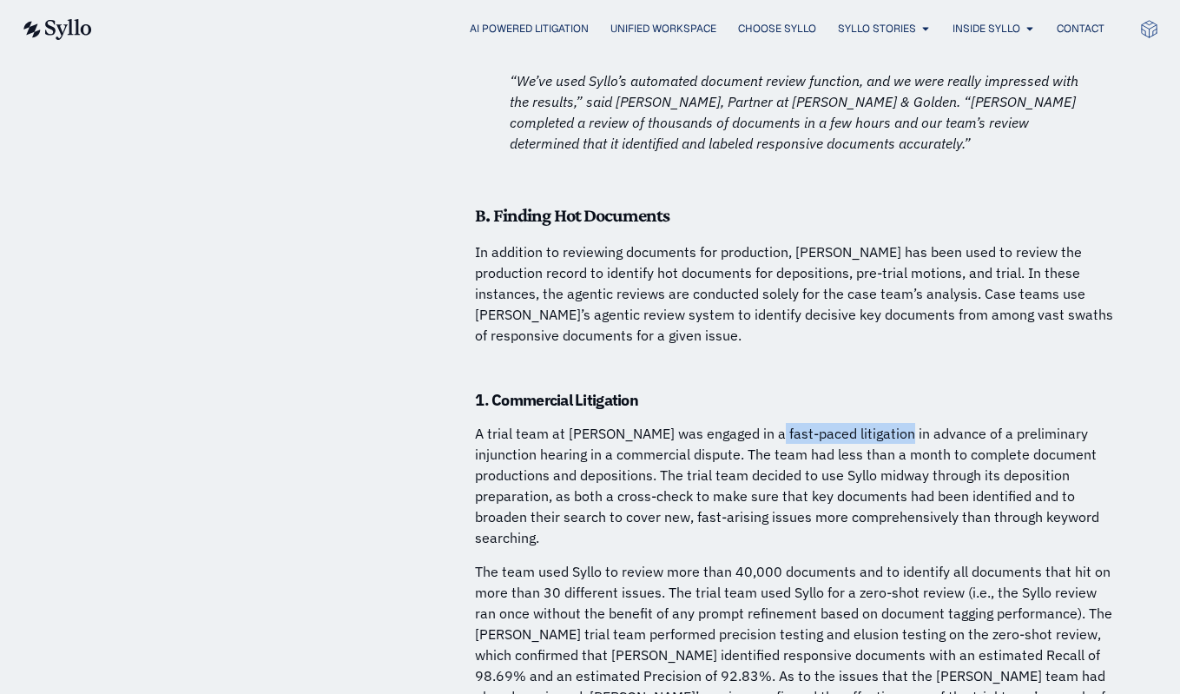
drag, startPoint x: 772, startPoint y: 277, endPoint x: 897, endPoint y: 282, distance: 125.2
click at [897, 423] on p "A trial team at [PERSON_NAME] was engaged in a fast-paced litigation in advance…" at bounding box center [796, 485] width 643 height 125
copy p "fast-paced litigation"
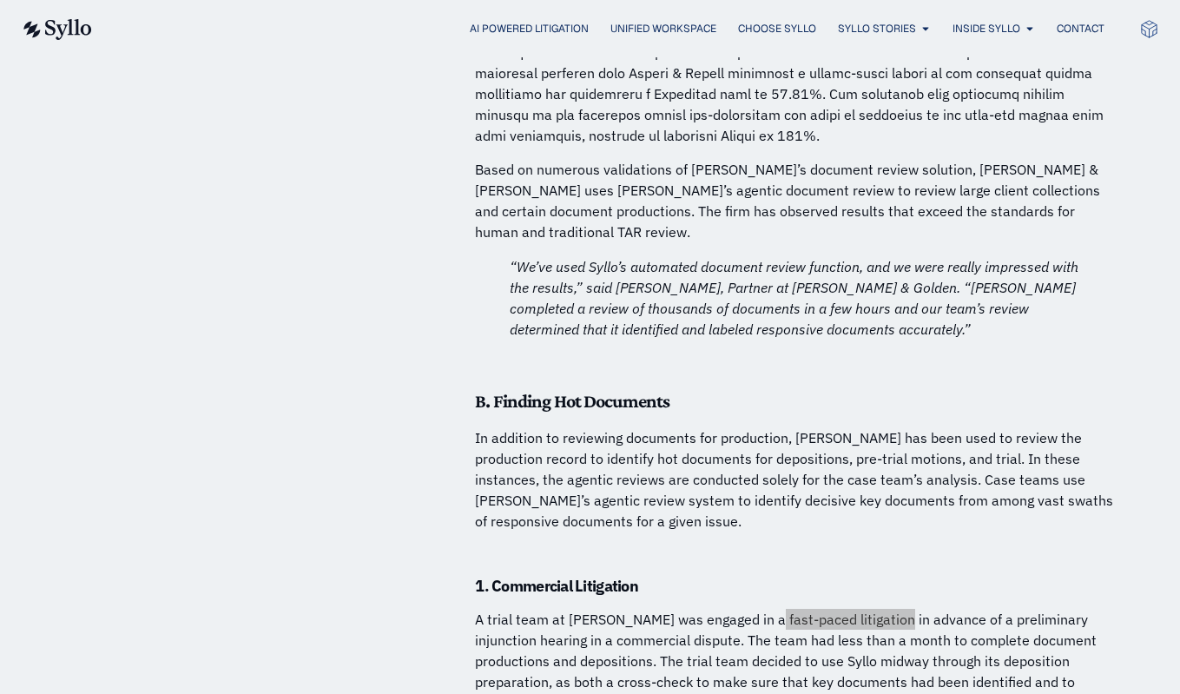
scroll to position [8113, 0]
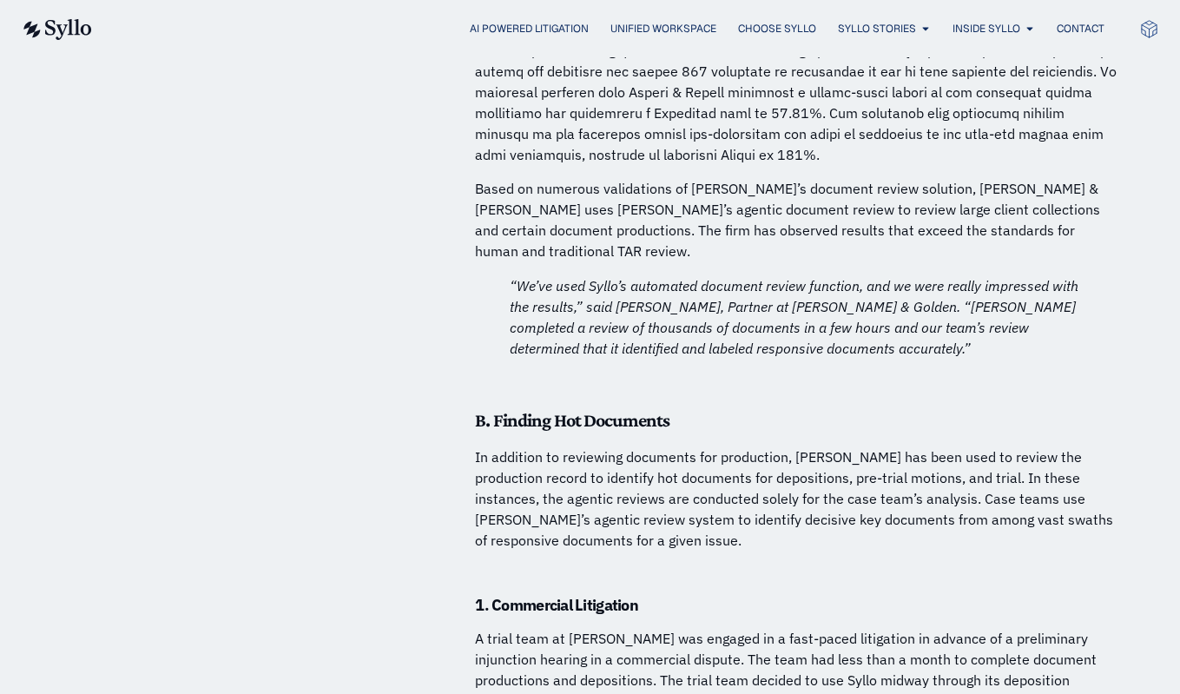
click at [779, 628] on p "A trial team at [PERSON_NAME] was engaged in a fast-paced litigation in advance…" at bounding box center [796, 690] width 643 height 125
click at [698, 446] on p "In addition to reviewing documents for production, [PERSON_NAME] has been used …" at bounding box center [796, 498] width 643 height 104
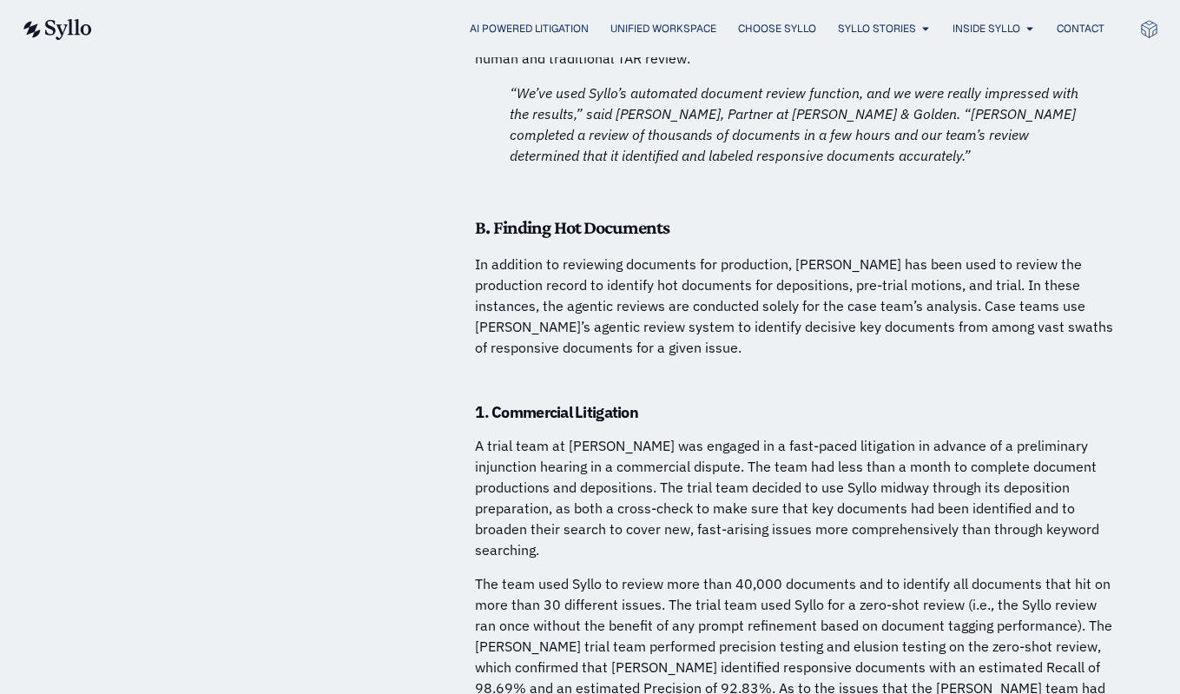
scroll to position [8316, 0]
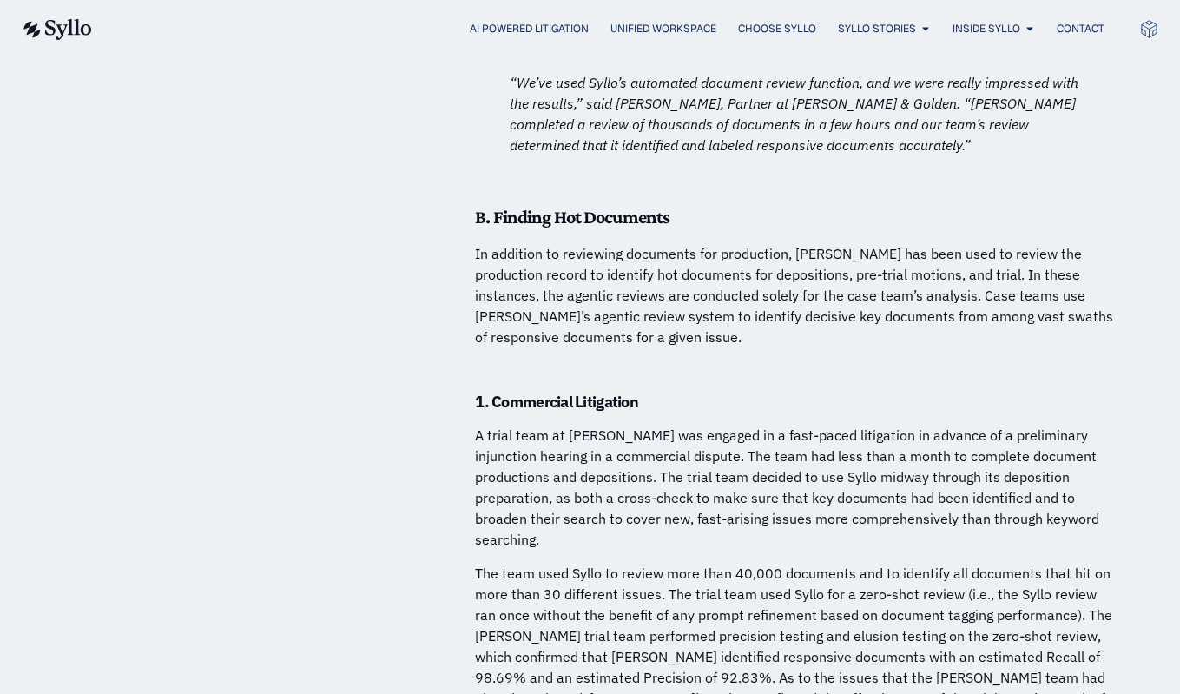
click at [756, 563] on p "The team used Syllo to review more than 40,000 documents and to identify all do…" at bounding box center [796, 657] width 643 height 188
